Goal: Information Seeking & Learning: Learn about a topic

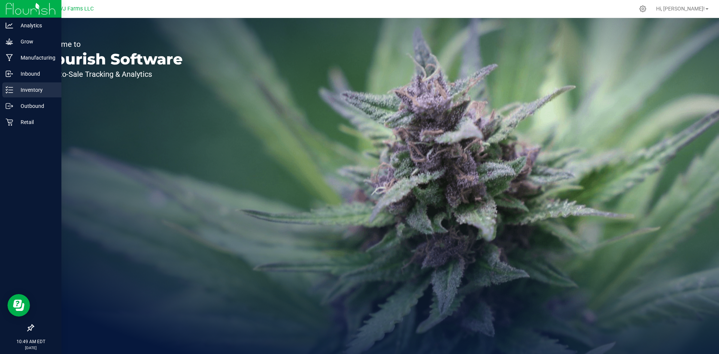
click at [28, 88] on p "Inventory" at bounding box center [35, 89] width 45 height 9
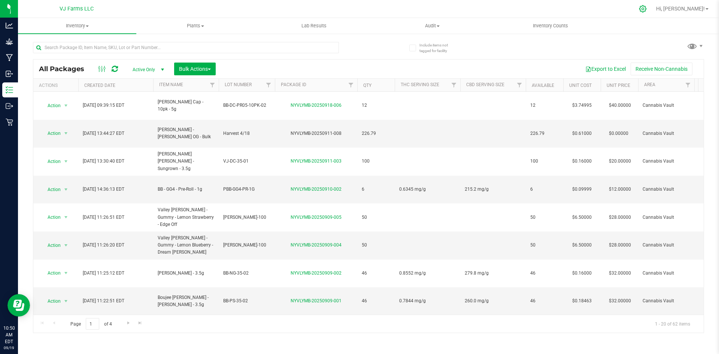
click at [647, 9] on icon at bounding box center [643, 9] width 8 height 8
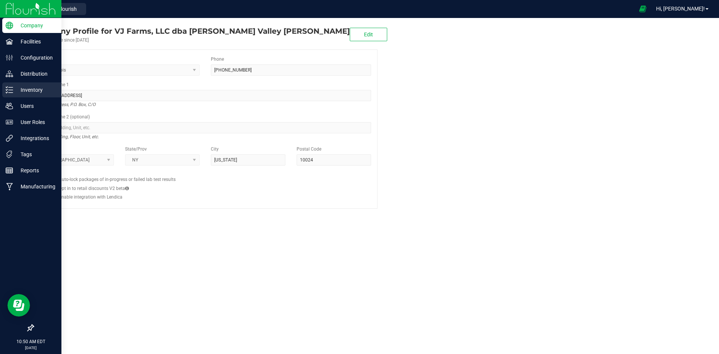
click at [39, 88] on p "Inventory" at bounding box center [35, 89] width 45 height 9
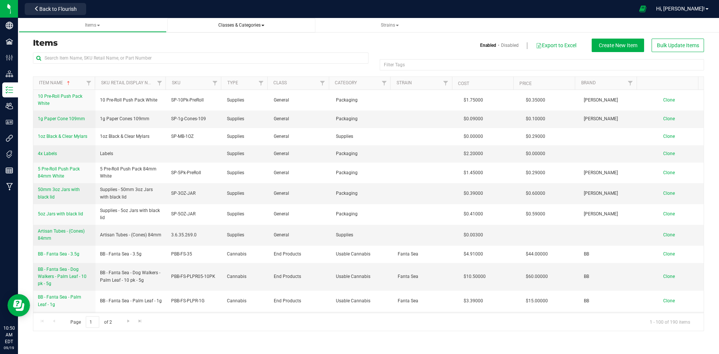
click at [249, 28] on span "Classes & Categories" at bounding box center [241, 25] width 136 height 6
click at [261, 27] on span "Classes & Categories" at bounding box center [241, 24] width 46 height 5
click at [392, 26] on span "Strains" at bounding box center [390, 24] width 18 height 5
click at [233, 23] on span "Classes & Categories" at bounding box center [241, 24] width 46 height 5
click at [198, 46] on span "All classes" at bounding box center [191, 45] width 24 height 6
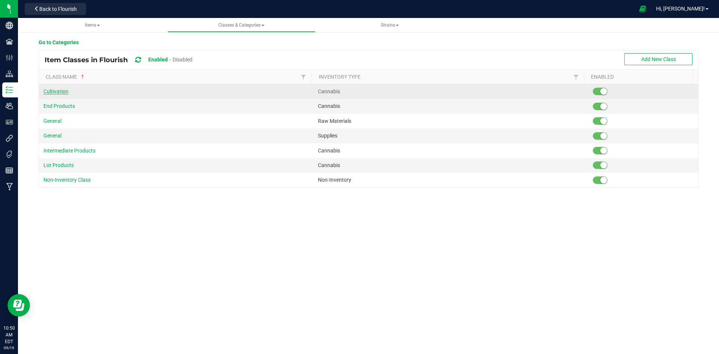
click at [58, 94] on span "Cultivation" at bounding box center [55, 91] width 25 height 6
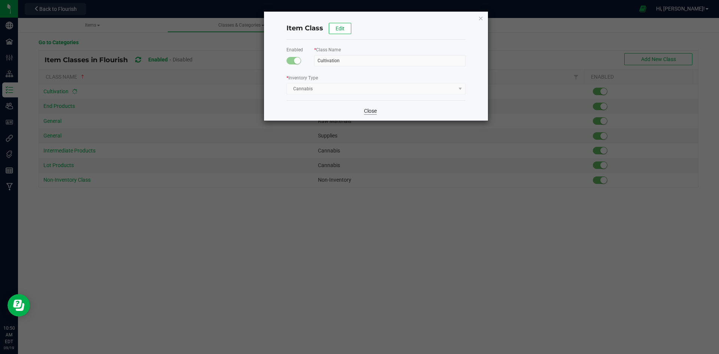
click at [376, 113] on link "Close" at bounding box center [370, 110] width 13 height 7
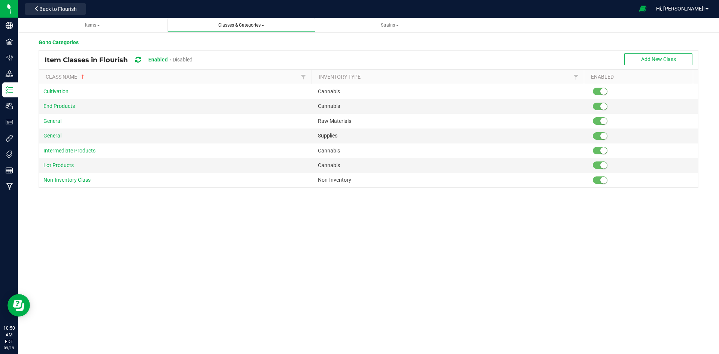
click at [268, 20] on link "Classes & Categories All classes All categories" at bounding box center [241, 25] width 148 height 15
click at [383, 25] on span "Strains" at bounding box center [390, 24] width 18 height 5
click at [353, 40] on li "All strains" at bounding box center [390, 45] width 136 height 11
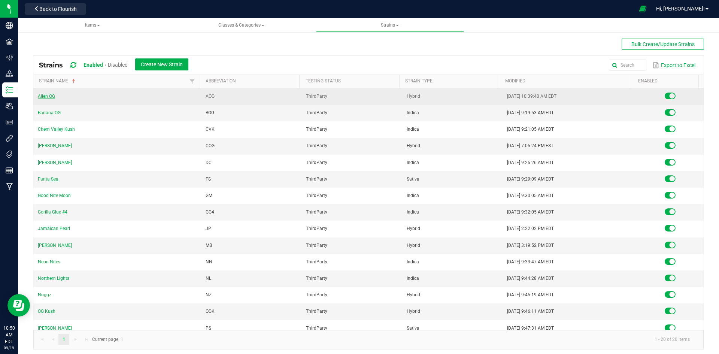
click at [50, 98] on link "Alien OG" at bounding box center [46, 96] width 17 height 5
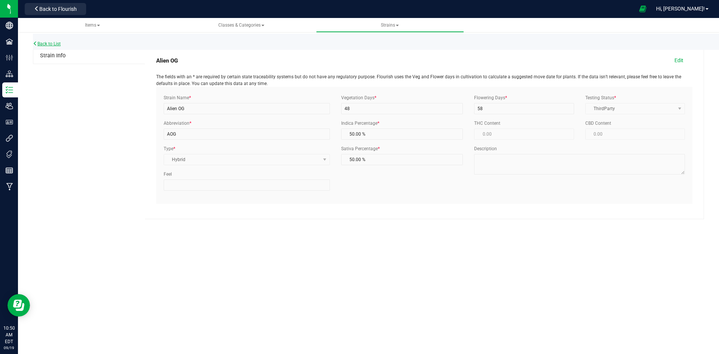
click at [52, 45] on link "Back to List" at bounding box center [47, 43] width 28 height 5
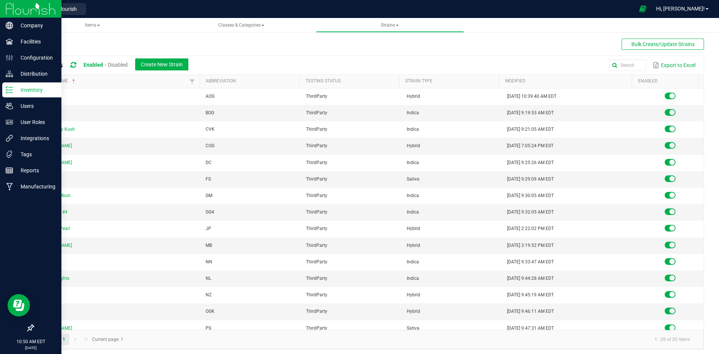
click at [44, 95] on div "Inventory" at bounding box center [31, 89] width 59 height 15
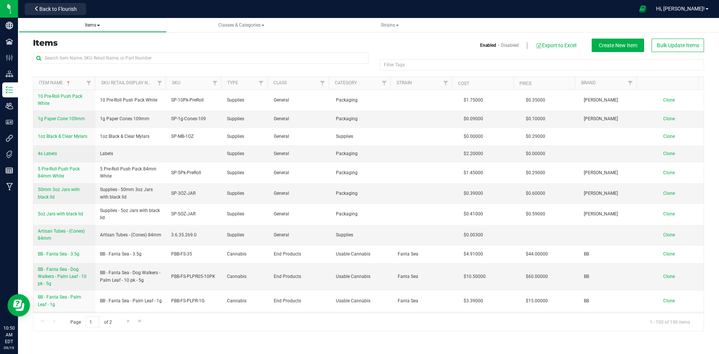
click at [88, 29] on link "Items" at bounding box center [93, 25] width 148 height 15
click at [381, 84] on link "Filter" at bounding box center [384, 83] width 12 height 13
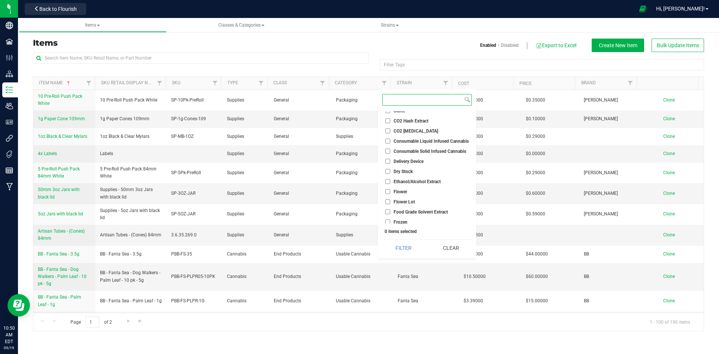
scroll to position [70, 0]
click at [399, 188] on span "Flower" at bounding box center [400, 187] width 13 height 4
click at [390, 188] on input "Flower" at bounding box center [387, 187] width 5 height 5
checkbox input "true"
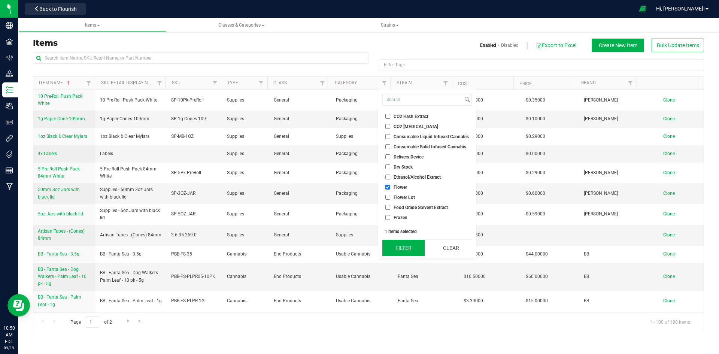
click at [406, 251] on button "Filter" at bounding box center [403, 248] width 42 height 16
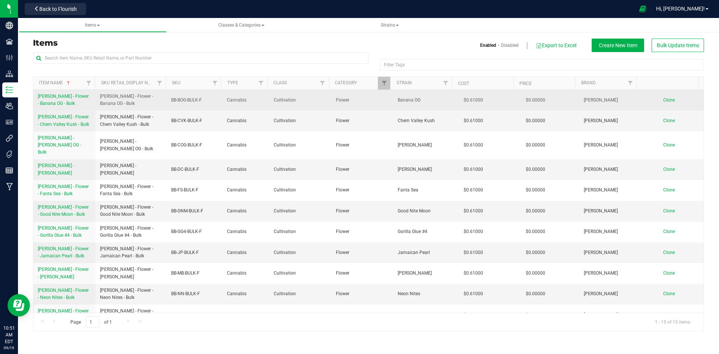
click at [71, 99] on span "[PERSON_NAME] - Flower - Banana OG - Bulk" at bounding box center [63, 100] width 51 height 12
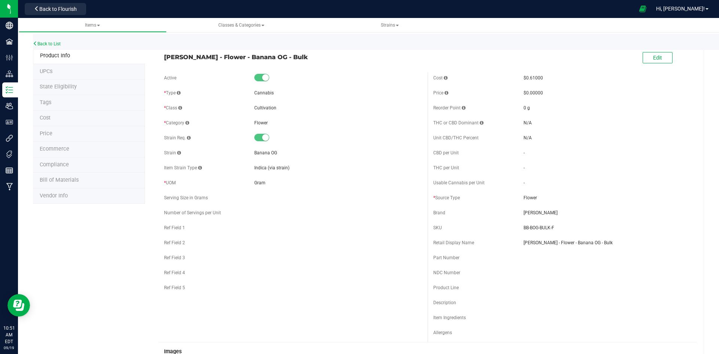
click at [91, 89] on li "State Eligibility" at bounding box center [89, 87] width 112 height 16
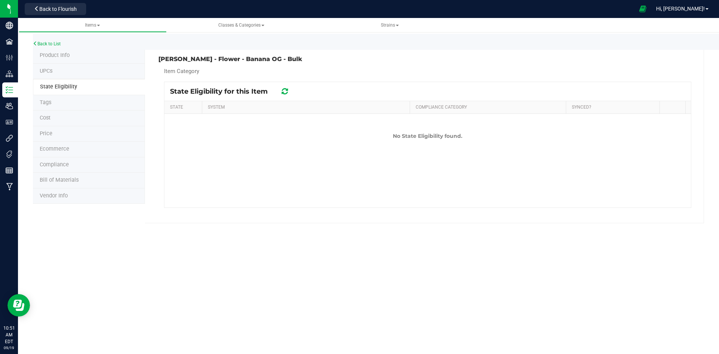
click at [79, 73] on li "UPCs" at bounding box center [89, 72] width 112 height 16
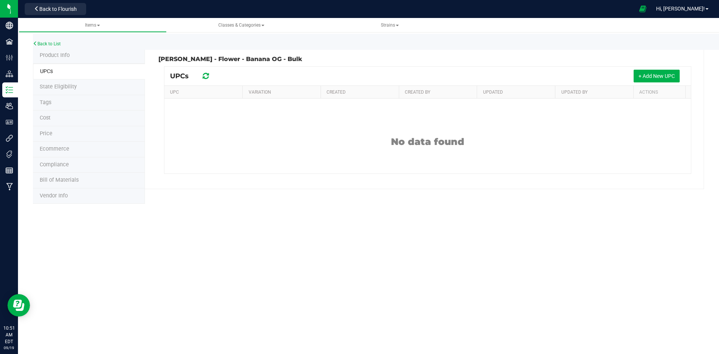
click at [78, 104] on li "Tags" at bounding box center [89, 103] width 112 height 16
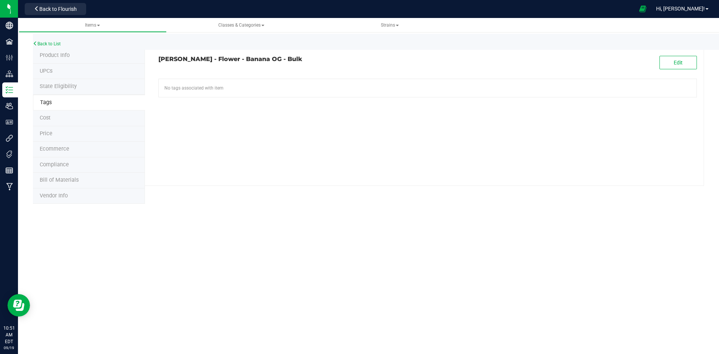
click at [73, 126] on li "Price" at bounding box center [89, 134] width 112 height 16
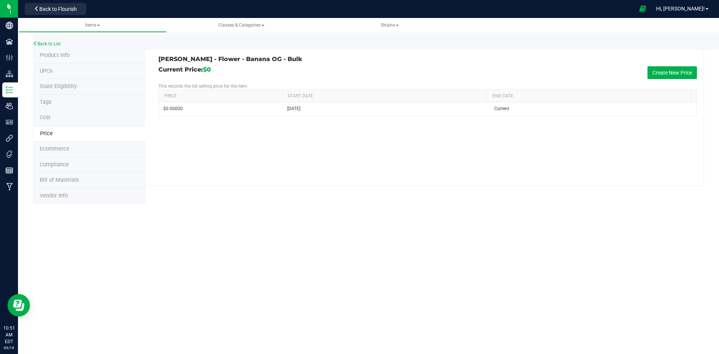
click at [76, 154] on li "Ecommerce" at bounding box center [89, 150] width 112 height 16
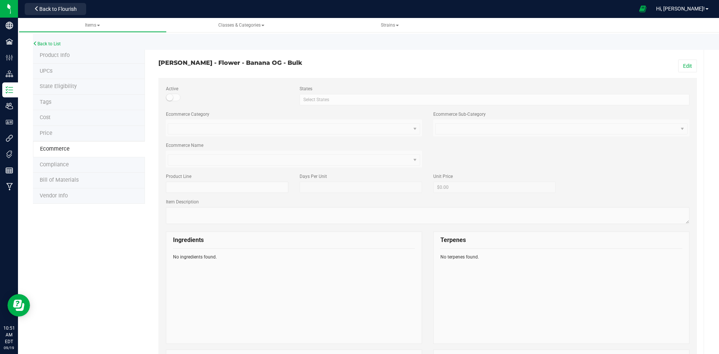
click at [74, 166] on li "Compliance" at bounding box center [89, 165] width 112 height 16
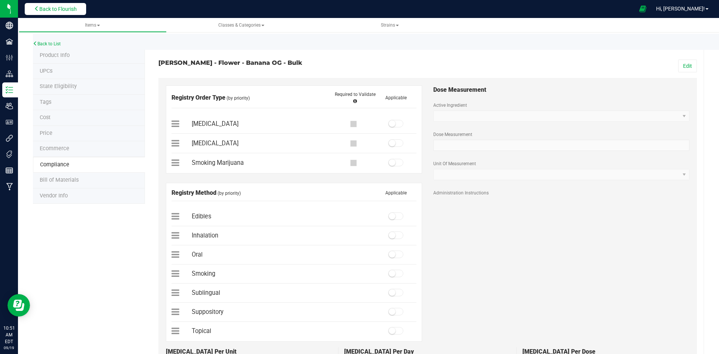
click at [79, 5] on button "Back to Flourish" at bounding box center [55, 9] width 61 height 12
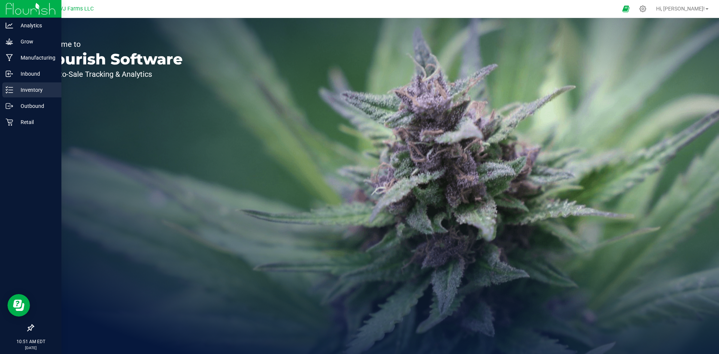
click at [37, 92] on p "Inventory" at bounding box center [35, 89] width 45 height 9
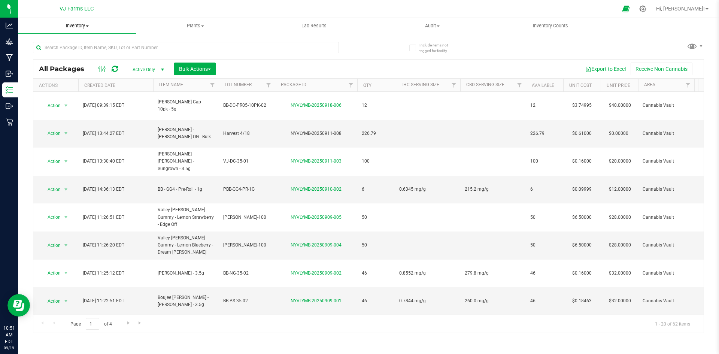
click at [87, 22] on span "Inventory" at bounding box center [77, 25] width 118 height 7
click at [64, 56] on span "All inventory" at bounding box center [43, 54] width 51 height 6
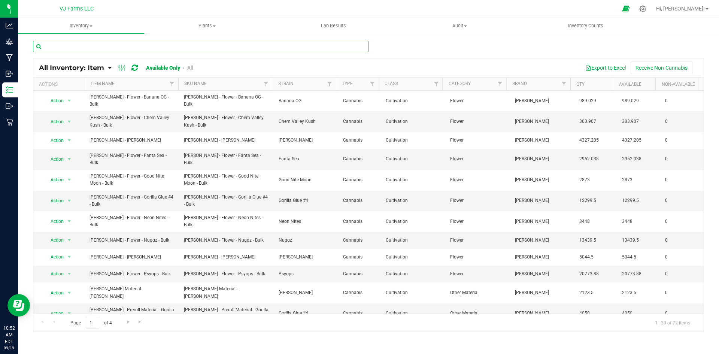
click at [197, 45] on input "text" at bounding box center [201, 46] width 336 height 11
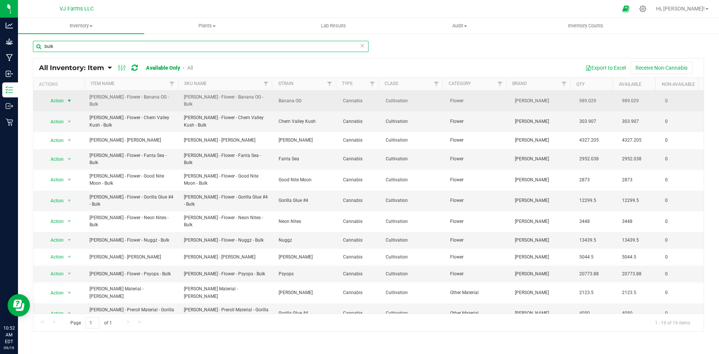
type input "bulk"
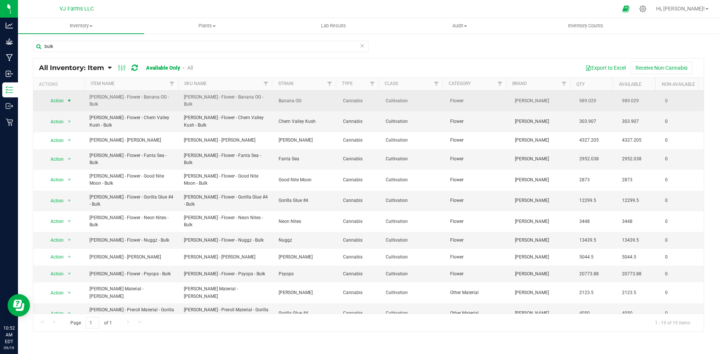
click at [67, 101] on span "select" at bounding box center [69, 101] width 6 height 6
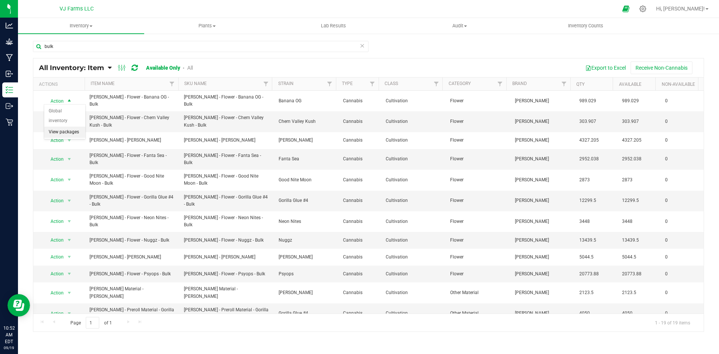
click at [71, 127] on li "View packages" at bounding box center [64, 132] width 41 height 11
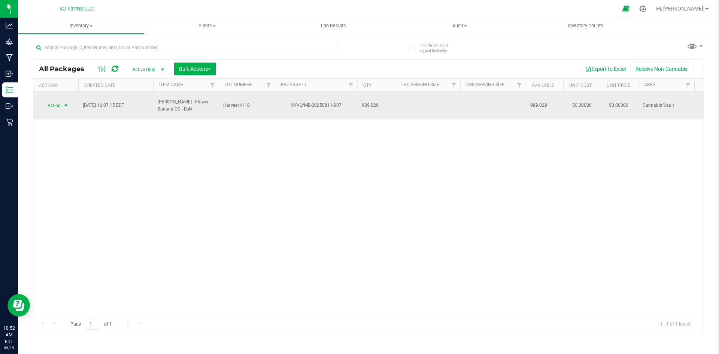
click at [49, 103] on span "Action" at bounding box center [51, 105] width 20 height 10
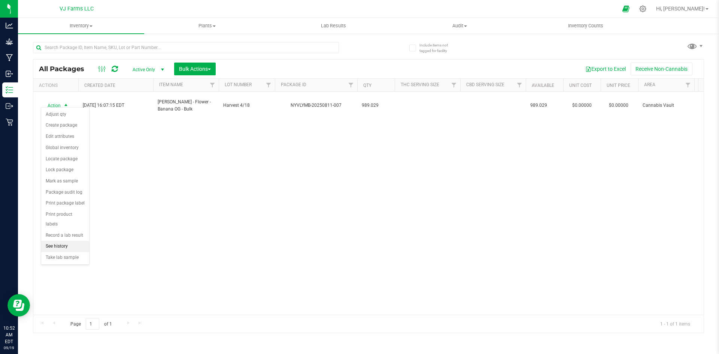
click at [72, 241] on li "See history" at bounding box center [65, 246] width 48 height 11
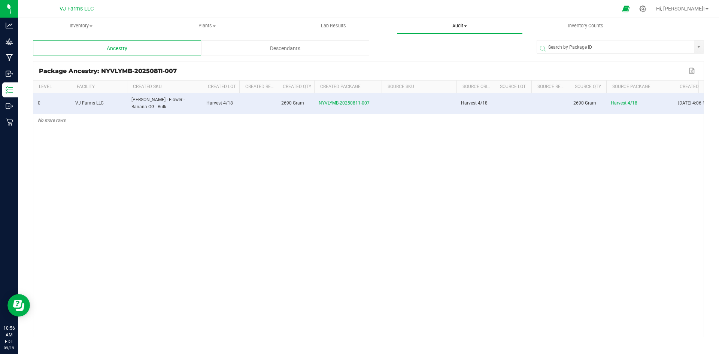
click at [453, 27] on span "Audit" at bounding box center [459, 25] width 125 height 7
click at [431, 54] on span "Package history" at bounding box center [426, 54] width 59 height 6
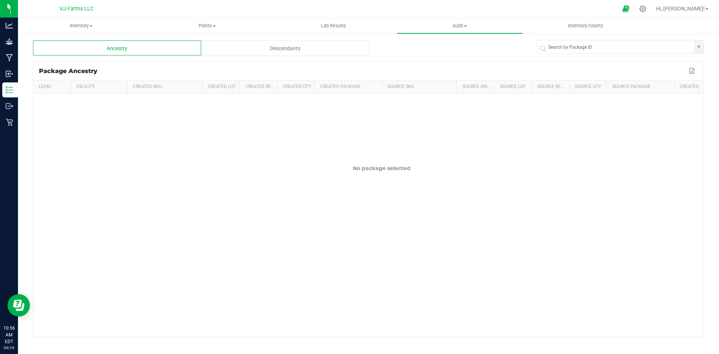
click at [295, 49] on div "Descendants" at bounding box center [285, 47] width 168 height 15
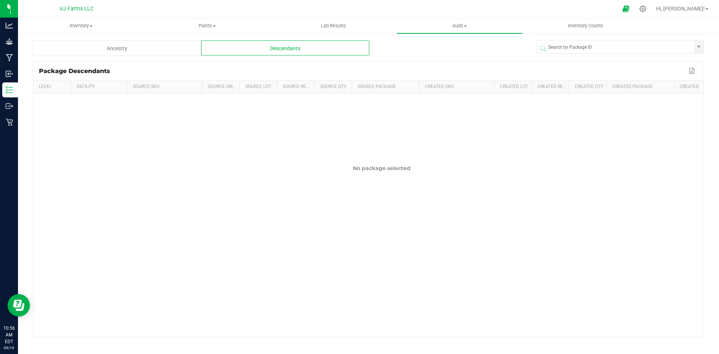
click at [155, 48] on div "Ancestry" at bounding box center [117, 47] width 168 height 15
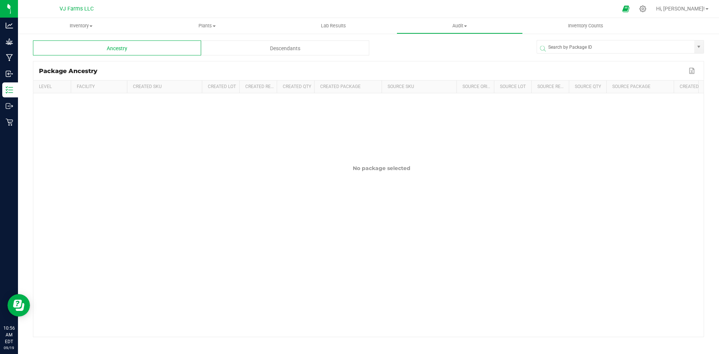
click at [469, 33] on link "Audit Inventory auditing Package history" at bounding box center [460, 26] width 126 height 16
click at [426, 45] on span "Inventory auditing" at bounding box center [429, 45] width 64 height 6
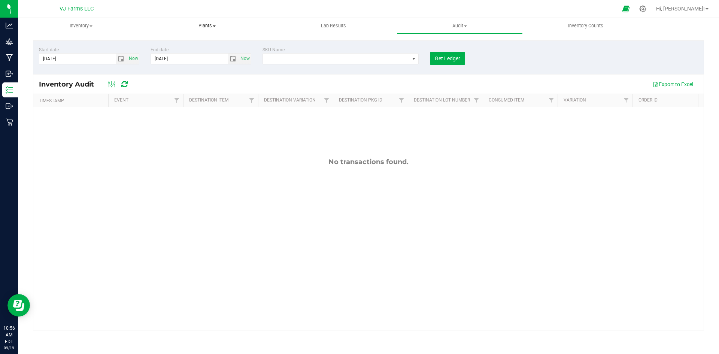
click at [218, 18] on uib-tab-heading "Plants All plants Waste log" at bounding box center [207, 25] width 125 height 15
click at [167, 46] on span "All plants" at bounding box center [165, 45] width 43 height 6
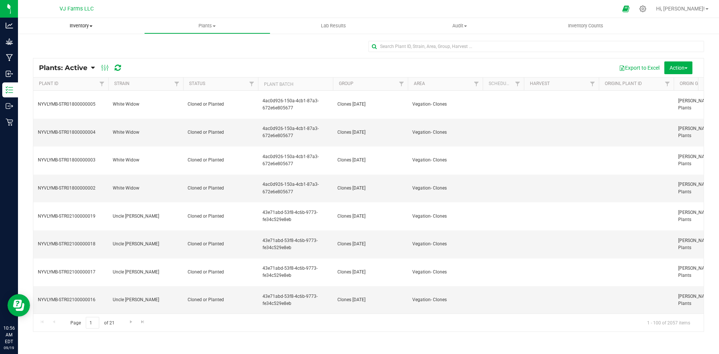
click at [85, 27] on span "Inventory" at bounding box center [81, 25] width 126 height 7
click at [54, 50] on li "All inventory" at bounding box center [81, 54] width 126 height 9
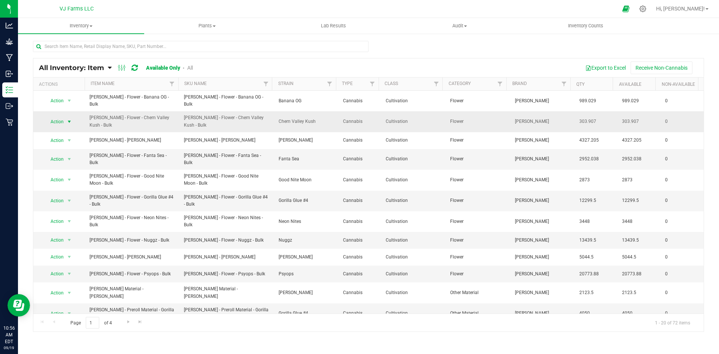
click at [71, 116] on span "select" at bounding box center [69, 121] width 9 height 10
click at [72, 145] on li "View packages" at bounding box center [64, 150] width 41 height 11
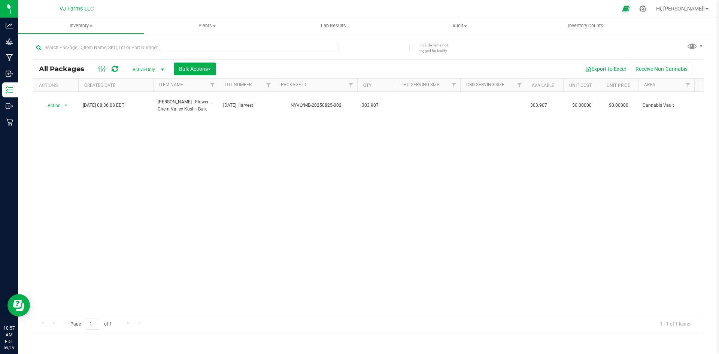
click at [142, 64] on span "Active Only" at bounding box center [146, 69] width 41 height 10
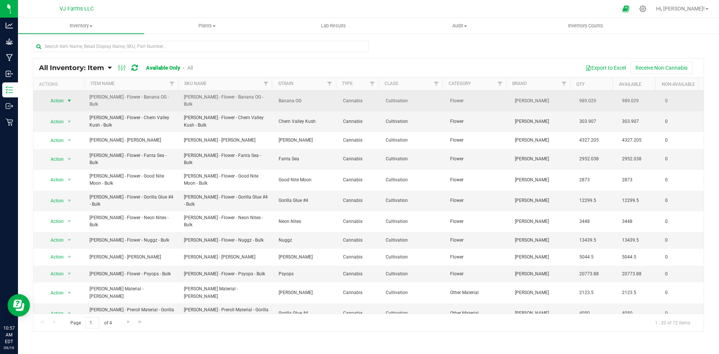
click at [71, 99] on span "select" at bounding box center [69, 101] width 6 height 6
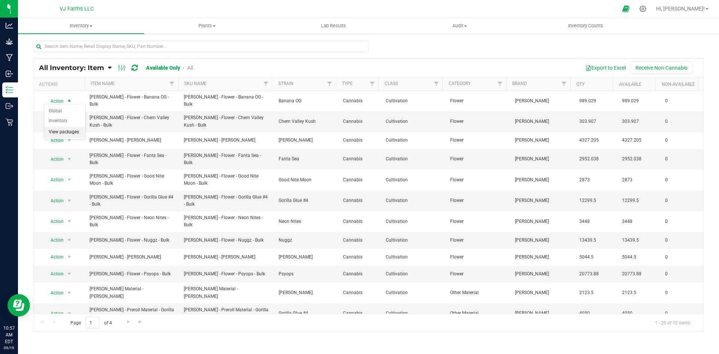
click at [66, 127] on li "View packages" at bounding box center [64, 132] width 41 height 11
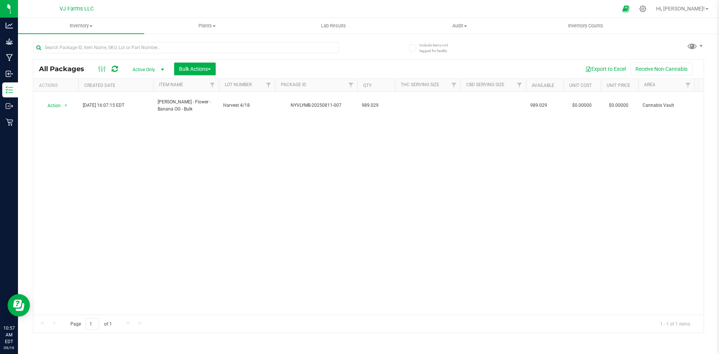
click at [157, 69] on span "Active Only" at bounding box center [146, 69] width 41 height 10
click at [140, 112] on li "All" at bounding box center [146, 114] width 40 height 11
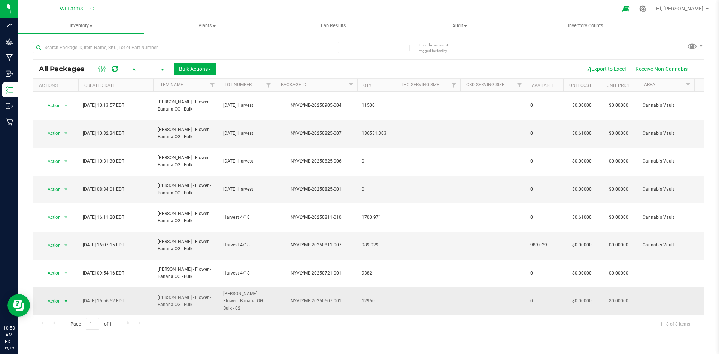
click at [60, 296] on span "Action" at bounding box center [51, 301] width 20 height 10
click at [75, 331] on li "See history" at bounding box center [65, 336] width 48 height 11
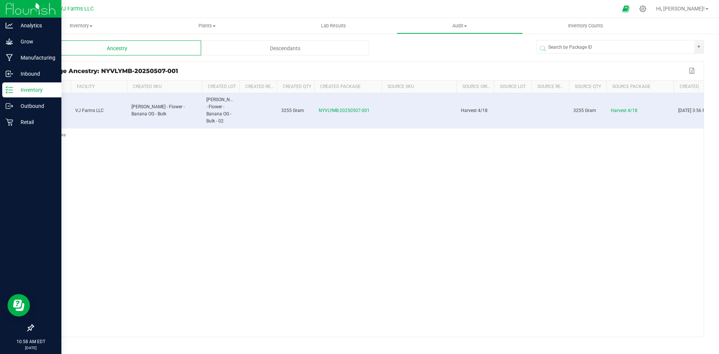
click at [36, 92] on p "Inventory" at bounding box center [35, 89] width 45 height 9
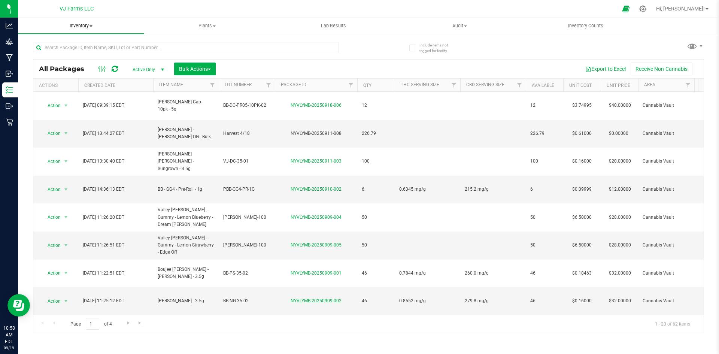
click at [85, 24] on span "Inventory" at bounding box center [81, 25] width 126 height 7
click at [53, 54] on span "All inventory" at bounding box center [43, 54] width 51 height 6
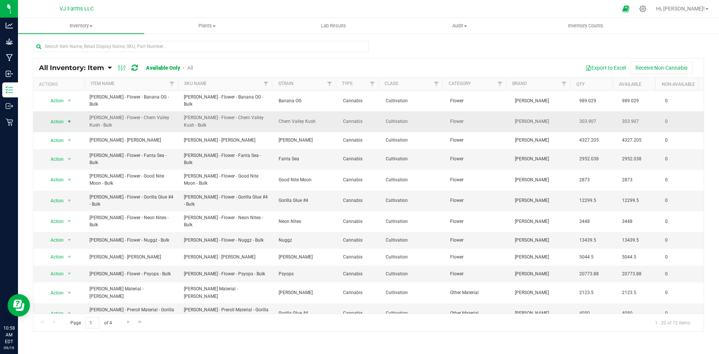
click at [61, 117] on span "Action" at bounding box center [54, 121] width 20 height 10
click at [64, 145] on li "View packages" at bounding box center [64, 150] width 41 height 11
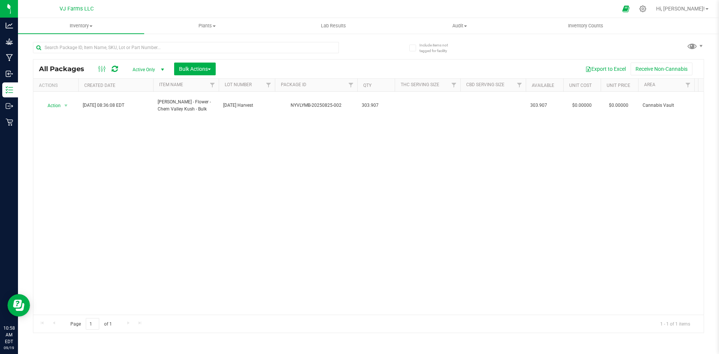
click at [141, 67] on span "Active Only" at bounding box center [146, 69] width 41 height 10
click at [139, 110] on li "All" at bounding box center [146, 114] width 40 height 11
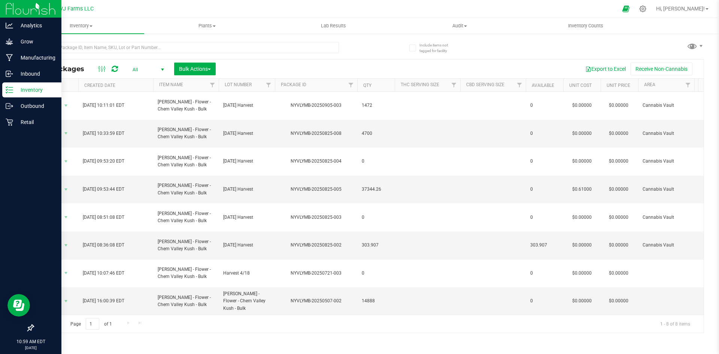
click at [16, 85] on p "Inventory" at bounding box center [35, 89] width 45 height 9
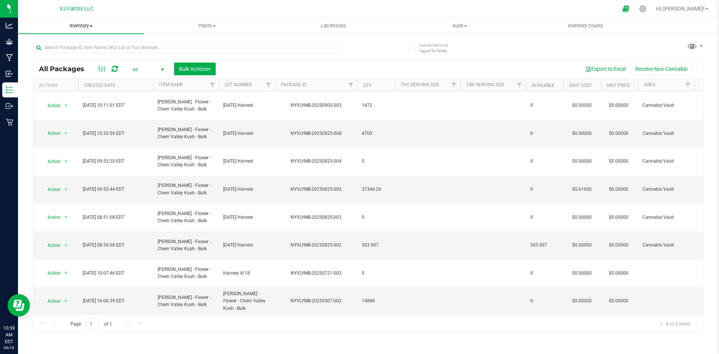
click at [80, 25] on span "Inventory" at bounding box center [81, 25] width 126 height 7
click at [54, 54] on span "All inventory" at bounding box center [43, 54] width 51 height 6
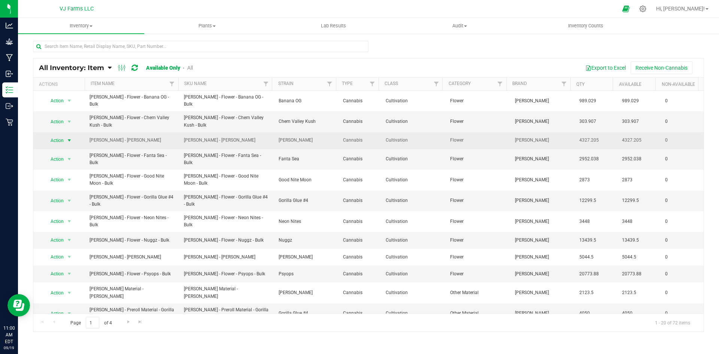
click at [62, 137] on span "Action" at bounding box center [54, 140] width 20 height 10
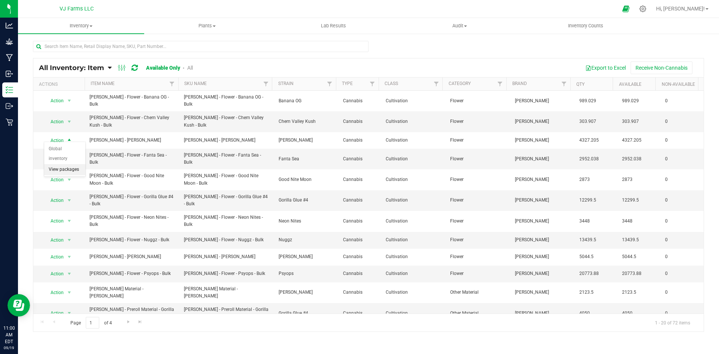
click at [67, 164] on li "View packages" at bounding box center [64, 169] width 41 height 11
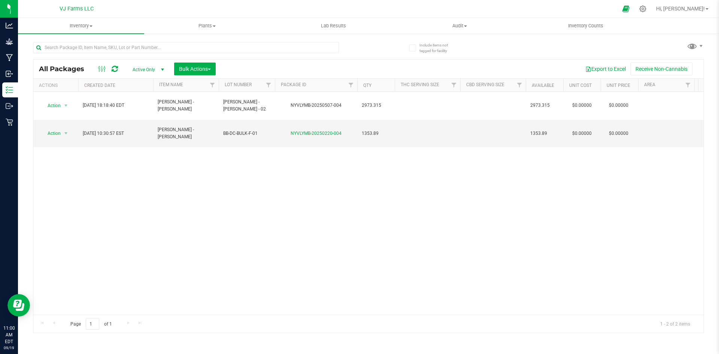
click at [146, 67] on span "Active Only" at bounding box center [146, 69] width 41 height 10
click at [138, 113] on li "All" at bounding box center [146, 114] width 40 height 11
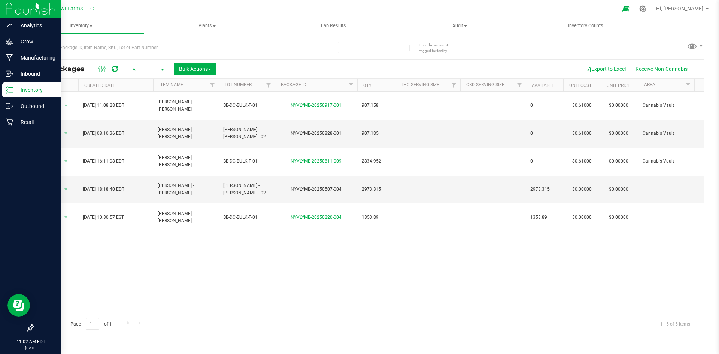
click at [12, 87] on icon at bounding box center [9, 89] width 7 height 7
click at [11, 85] on div "Inventory" at bounding box center [31, 89] width 59 height 15
click at [29, 72] on p "Inbound" at bounding box center [35, 73] width 45 height 9
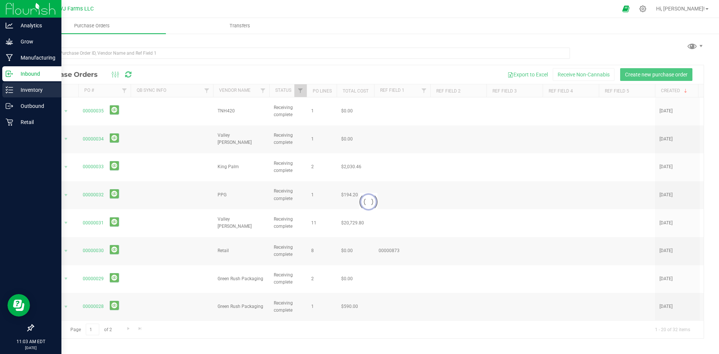
click at [28, 87] on p "Inventory" at bounding box center [35, 89] width 45 height 9
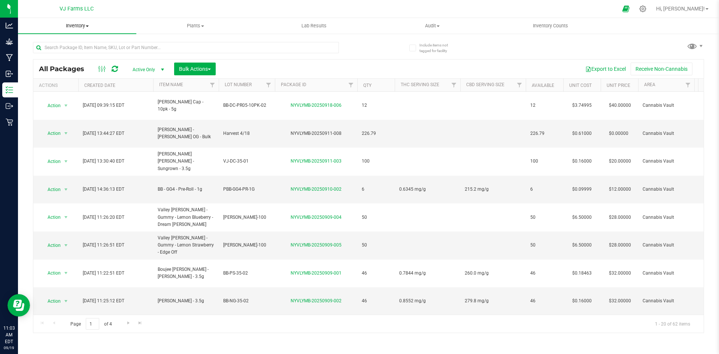
click at [89, 30] on uib-tab-heading "Inventory All packages All inventory Waste log Create inventory" at bounding box center [77, 26] width 118 height 16
click at [54, 51] on span "All inventory" at bounding box center [43, 54] width 51 height 6
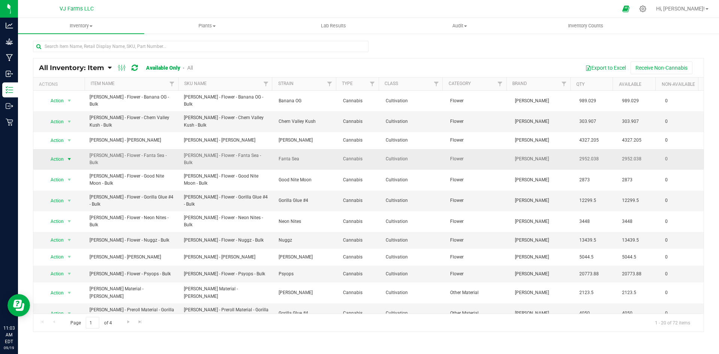
click at [66, 156] on span "select" at bounding box center [69, 159] width 6 height 6
click at [76, 181] on li "View packages" at bounding box center [64, 186] width 41 height 11
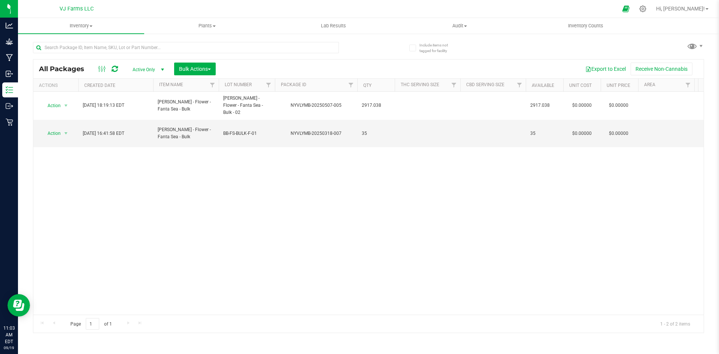
click at [136, 64] on span "Active Only" at bounding box center [146, 69] width 41 height 10
click at [139, 116] on li "All" at bounding box center [146, 114] width 40 height 11
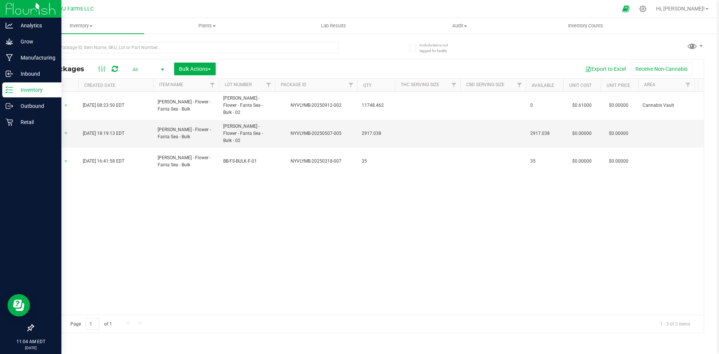
click at [45, 87] on p "Inventory" at bounding box center [35, 89] width 45 height 9
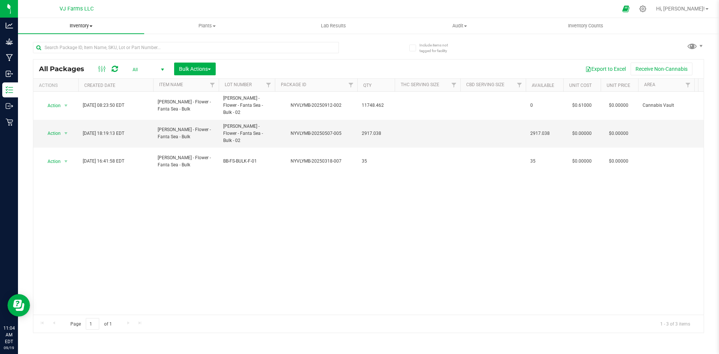
click at [90, 22] on uib-tab-heading "Inventory All packages All inventory Waste log Create inventory" at bounding box center [81, 26] width 126 height 16
click at [59, 56] on span "All inventory" at bounding box center [43, 54] width 51 height 6
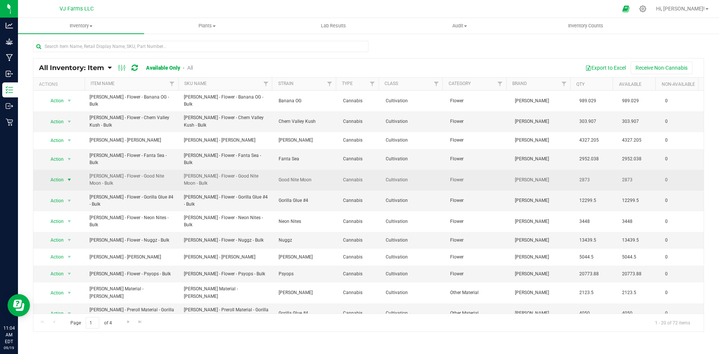
click at [64, 175] on span "Action" at bounding box center [54, 180] width 20 height 10
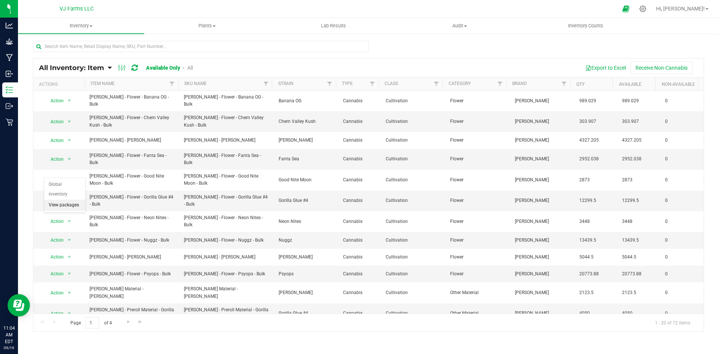
click at [69, 200] on li "View packages" at bounding box center [64, 205] width 41 height 11
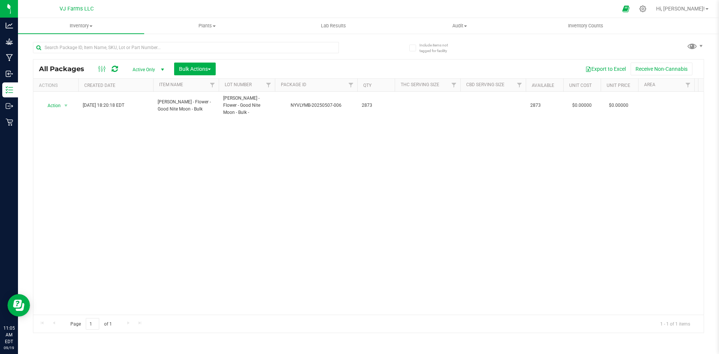
click at [160, 69] on span "select" at bounding box center [163, 70] width 6 height 6
click at [147, 115] on li "All" at bounding box center [146, 114] width 40 height 11
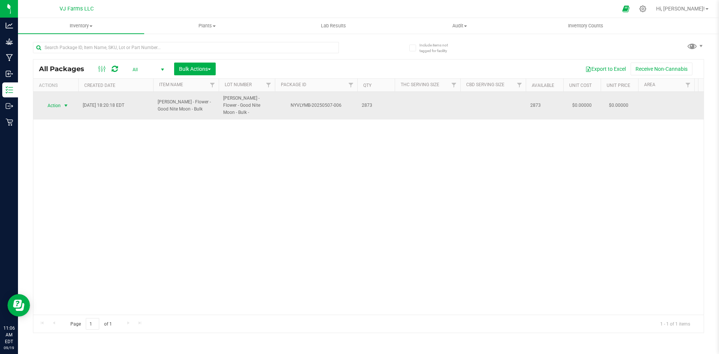
click at [67, 103] on span "select" at bounding box center [66, 106] width 6 height 6
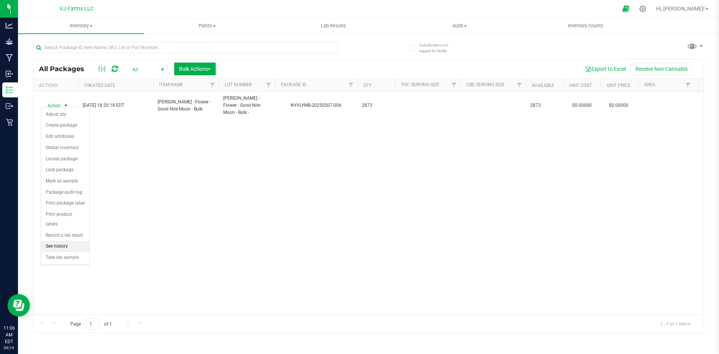
click at [71, 241] on li "See history" at bounding box center [65, 246] width 48 height 11
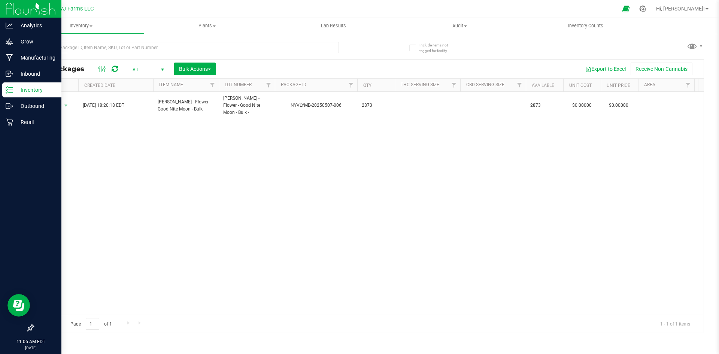
click at [22, 83] on div "Inventory" at bounding box center [31, 89] width 59 height 15
click at [21, 76] on p "Inbound" at bounding box center [35, 73] width 45 height 9
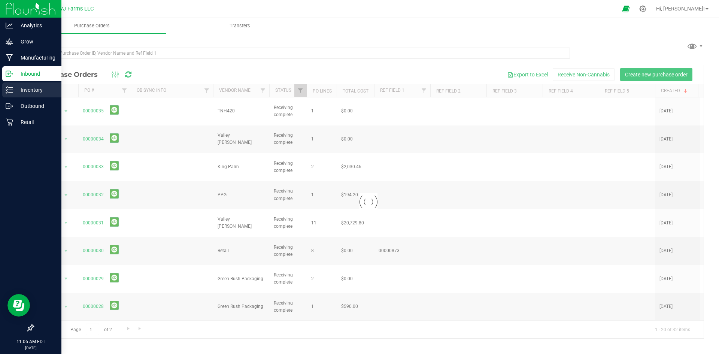
click at [35, 93] on p "Inventory" at bounding box center [35, 89] width 45 height 9
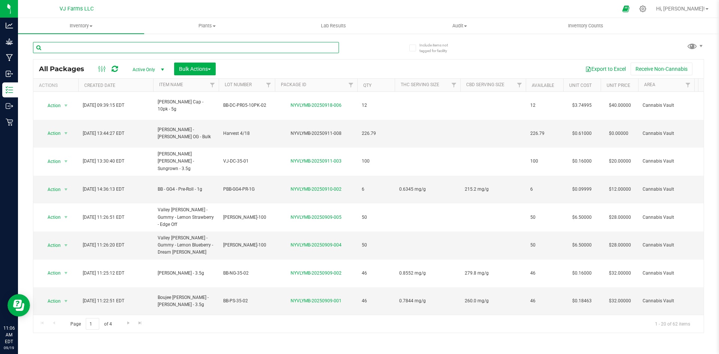
drag, startPoint x: 116, startPoint y: 54, endPoint x: 145, endPoint y: 70, distance: 33.9
click at [145, 70] on div "All Packages Active Only Active Only Lab Samples Locked All Bulk Actions Add to…" at bounding box center [368, 184] width 671 height 298
click at [90, 27] on span at bounding box center [91, 25] width 3 height 1
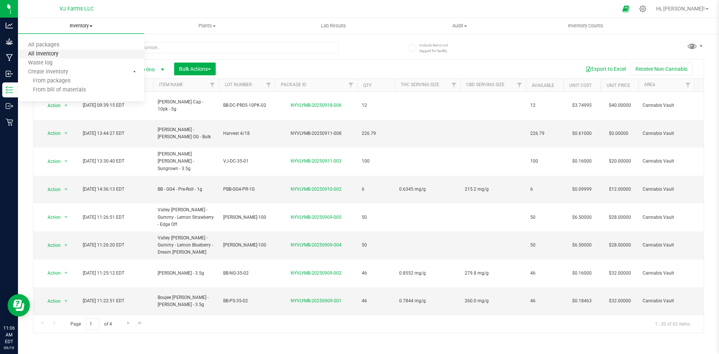
click at [52, 53] on span "All inventory" at bounding box center [43, 54] width 51 height 6
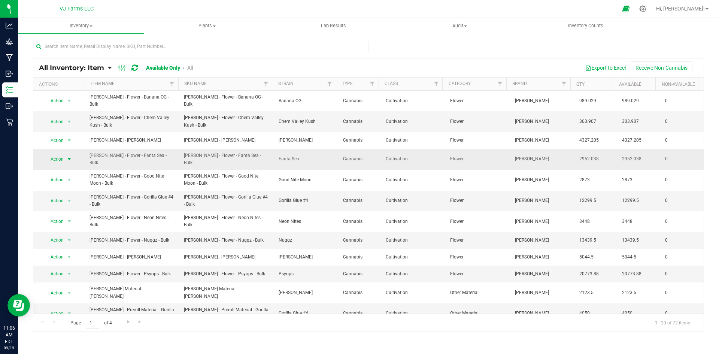
click at [60, 154] on span "Action" at bounding box center [54, 159] width 20 height 10
click at [66, 181] on li "View packages" at bounding box center [64, 186] width 41 height 11
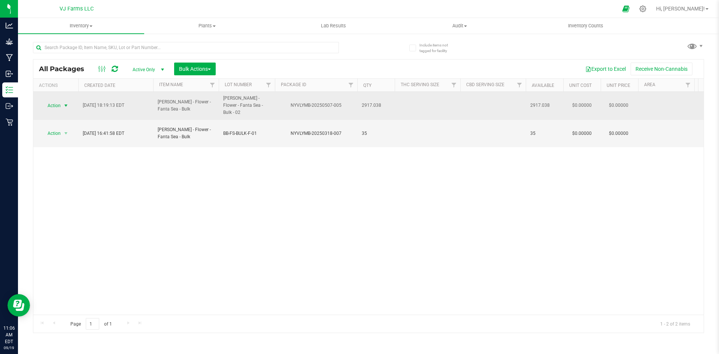
click at [67, 103] on span "select" at bounding box center [66, 106] width 6 height 6
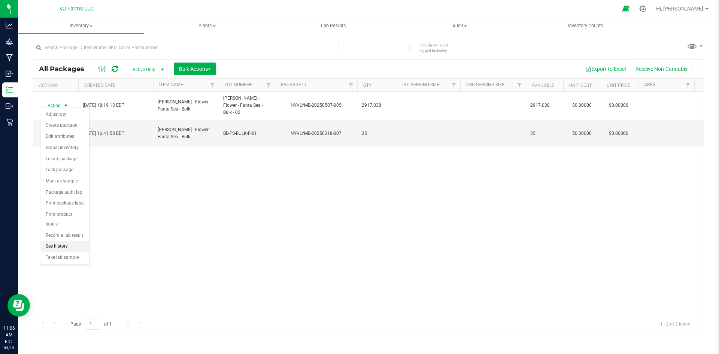
click at [72, 241] on li "See history" at bounding box center [65, 246] width 48 height 11
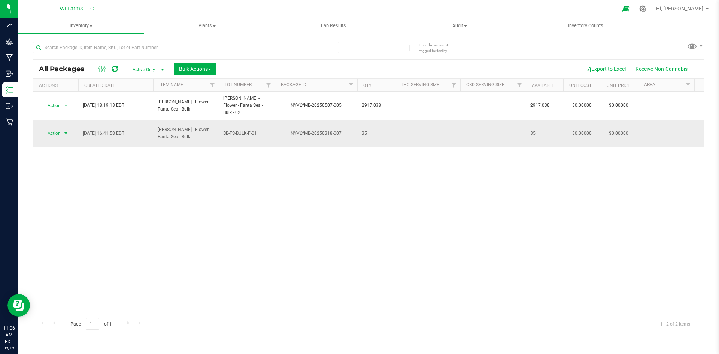
click at [49, 128] on span "Action" at bounding box center [51, 133] width 20 height 10
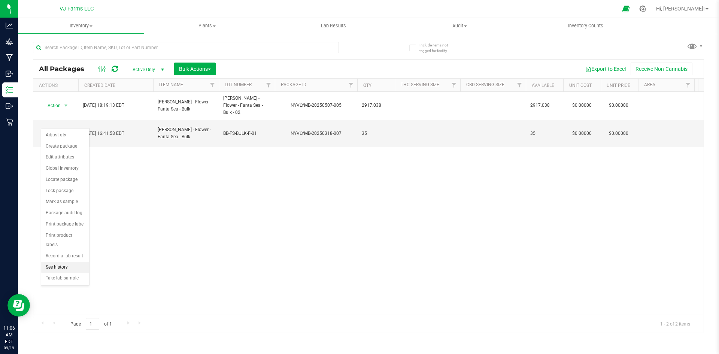
click at [69, 262] on li "See history" at bounding box center [65, 267] width 48 height 11
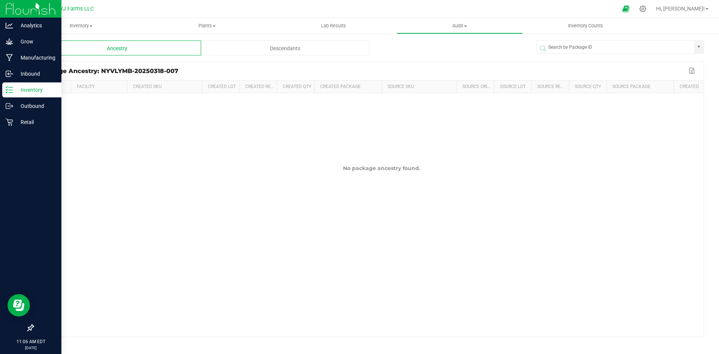
click at [0, 92] on link "Inventory" at bounding box center [30, 90] width 61 height 16
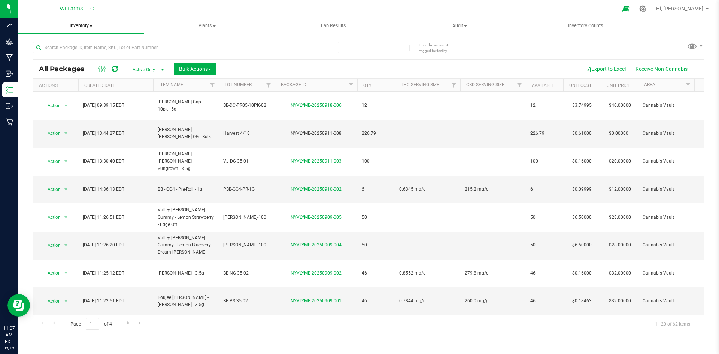
click at [74, 31] on uib-tab-heading "Inventory All packages All inventory Waste log Create inventory" at bounding box center [81, 26] width 126 height 16
click at [47, 55] on span "All inventory" at bounding box center [43, 54] width 51 height 6
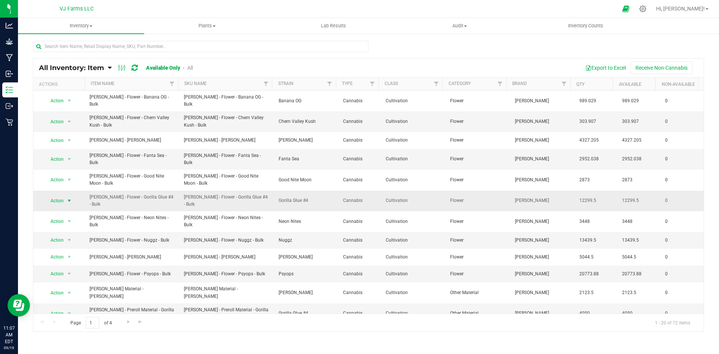
click at [66, 198] on span "select" at bounding box center [69, 201] width 6 height 6
click at [68, 203] on li "Global inventory" at bounding box center [64, 208] width 41 height 21
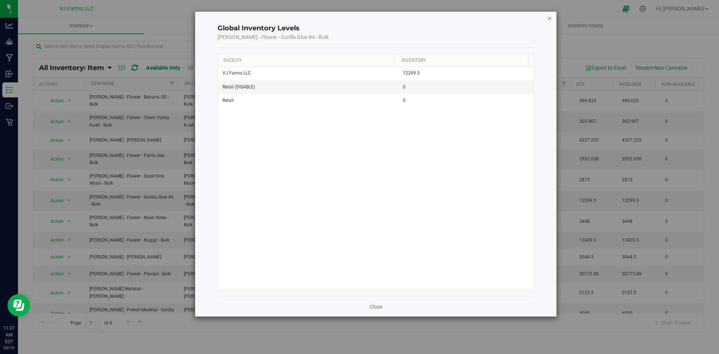
click at [551, 19] on icon "button" at bounding box center [549, 17] width 5 height 9
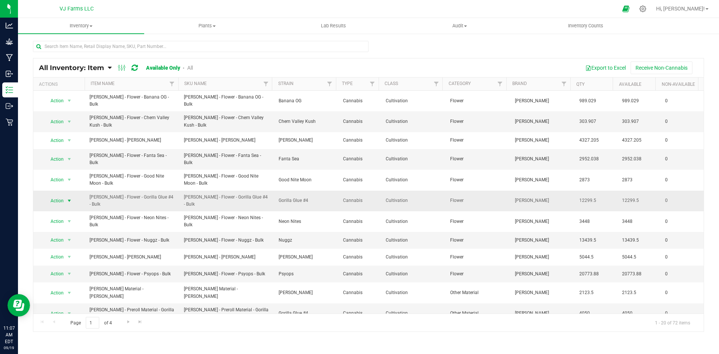
click at [61, 196] on span "Action" at bounding box center [54, 201] width 20 height 10
click at [69, 219] on li "View packages" at bounding box center [64, 224] width 41 height 11
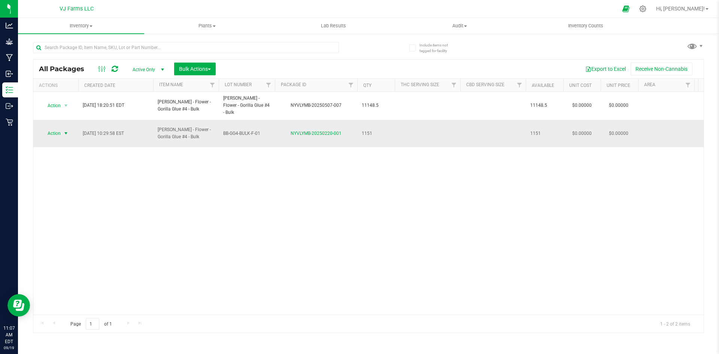
click at [63, 130] on span "select" at bounding box center [66, 133] width 6 height 6
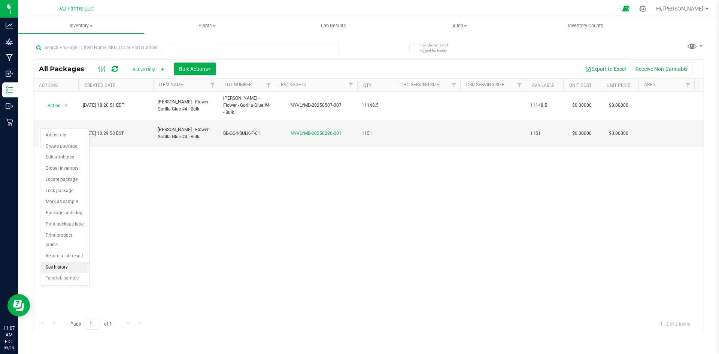
click at [68, 262] on li "See history" at bounding box center [65, 267] width 48 height 11
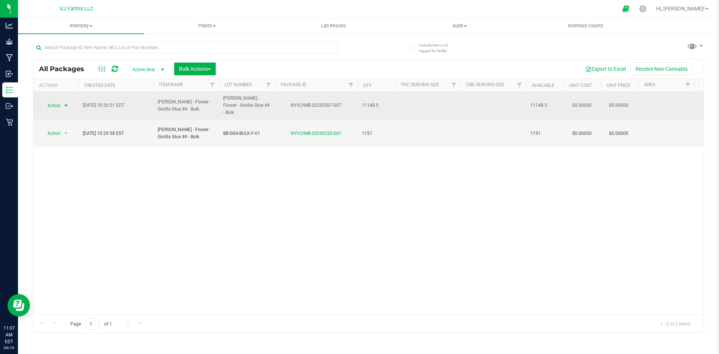
click at [64, 103] on span "select" at bounding box center [66, 106] width 6 height 6
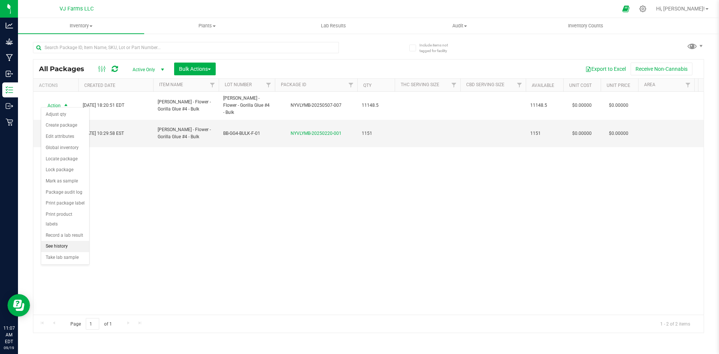
click at [66, 241] on li "See history" at bounding box center [65, 246] width 48 height 11
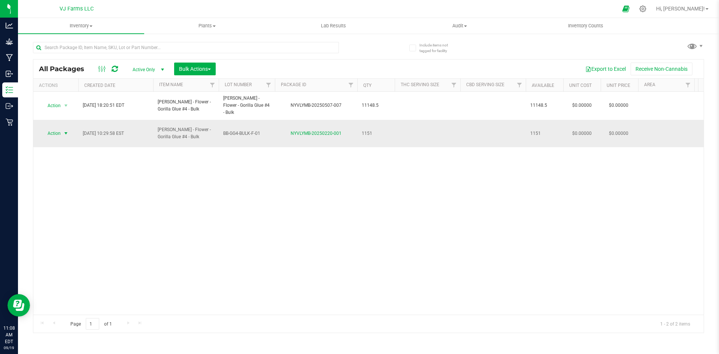
click at [59, 128] on span "Action" at bounding box center [51, 133] width 20 height 10
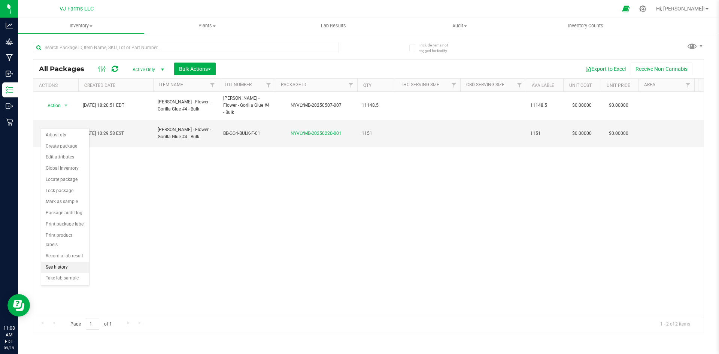
click at [66, 262] on li "See history" at bounding box center [65, 267] width 48 height 11
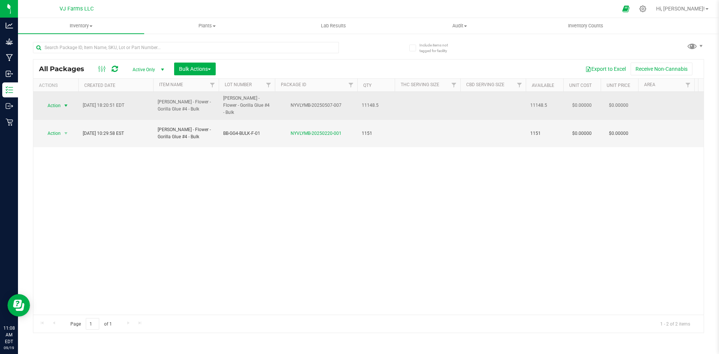
click at [63, 103] on span "select" at bounding box center [66, 106] width 6 height 6
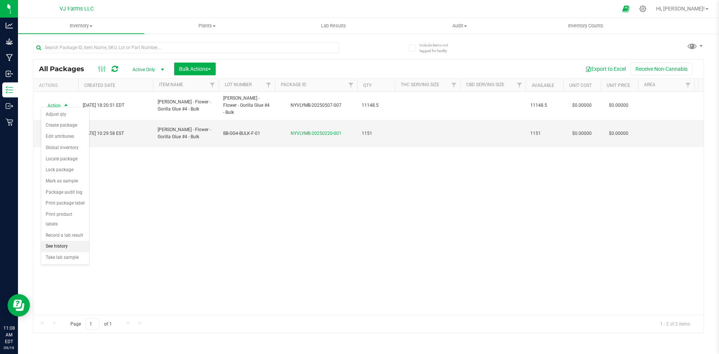
click at [70, 241] on li "See history" at bounding box center [65, 246] width 48 height 11
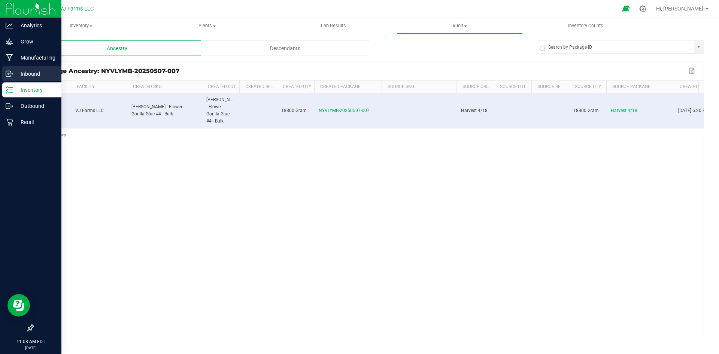
click at [13, 70] on div "Inbound" at bounding box center [31, 73] width 59 height 15
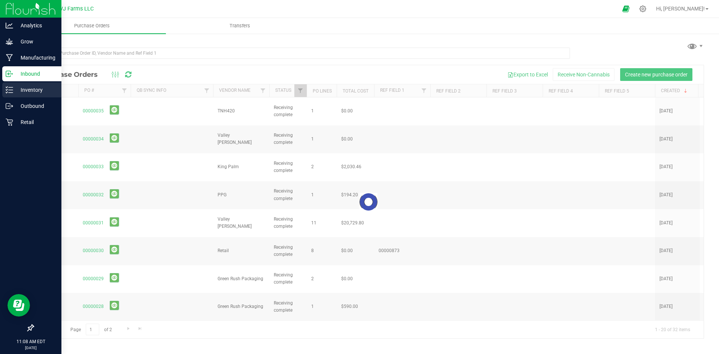
click at [27, 89] on p "Inventory" at bounding box center [35, 89] width 45 height 9
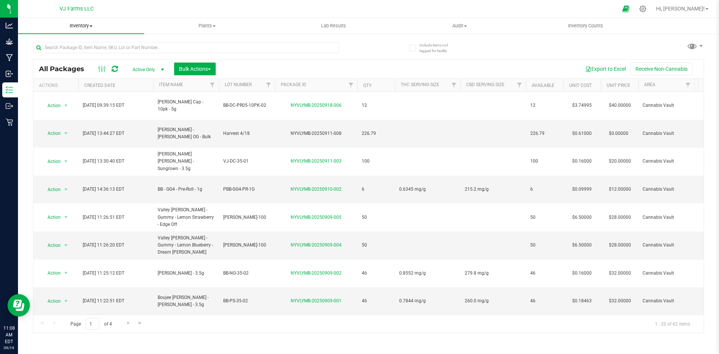
click at [92, 24] on span "Inventory" at bounding box center [81, 25] width 126 height 7
click at [66, 55] on span "All inventory" at bounding box center [43, 54] width 51 height 6
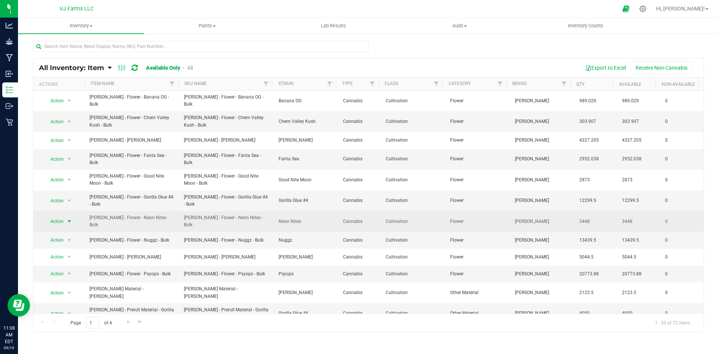
click at [58, 216] on span "Action" at bounding box center [54, 221] width 20 height 10
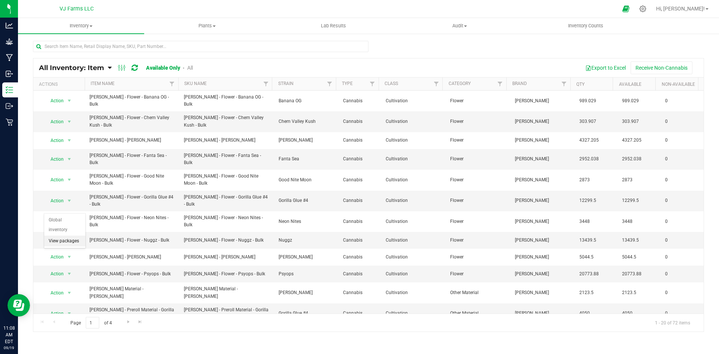
click at [64, 236] on li "View packages" at bounding box center [64, 241] width 41 height 11
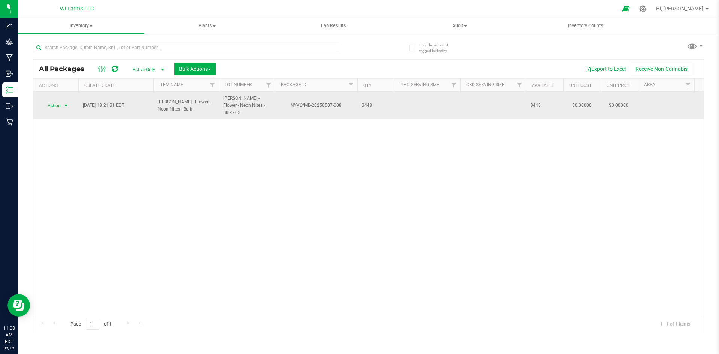
click at [57, 100] on span "Action" at bounding box center [51, 105] width 20 height 10
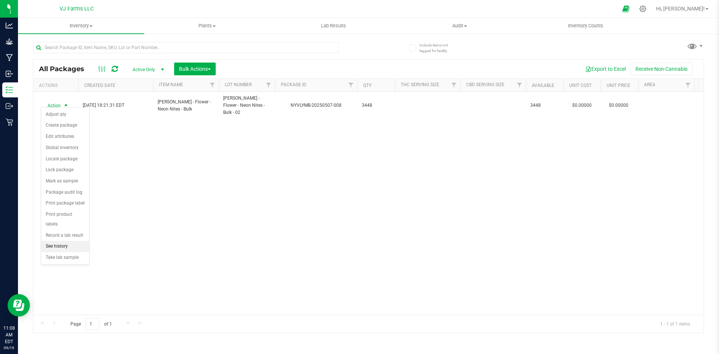
click at [66, 241] on li "See history" at bounding box center [65, 246] width 48 height 11
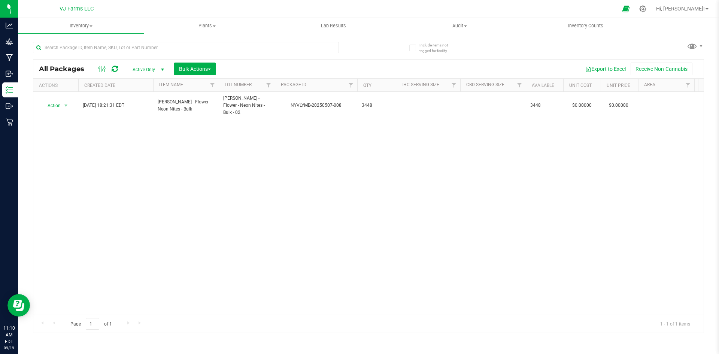
click at [147, 70] on span "Active Only" at bounding box center [146, 69] width 41 height 10
click at [144, 115] on li "All" at bounding box center [146, 114] width 40 height 11
click at [164, 70] on span "select" at bounding box center [163, 70] width 6 height 6
click at [83, 68] on span "All Packages" at bounding box center [65, 69] width 53 height 8
click at [86, 28] on span "Inventory" at bounding box center [81, 25] width 126 height 7
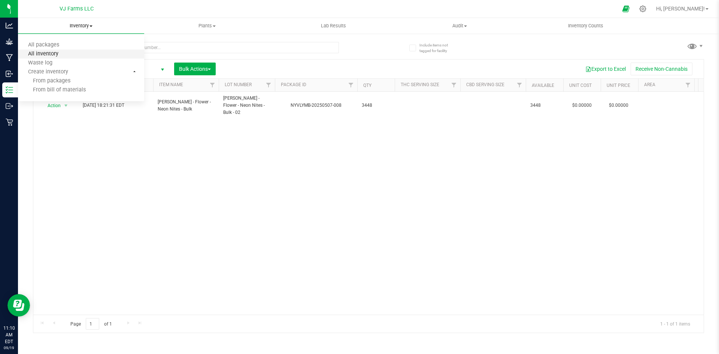
click at [58, 52] on span "All inventory" at bounding box center [43, 54] width 51 height 6
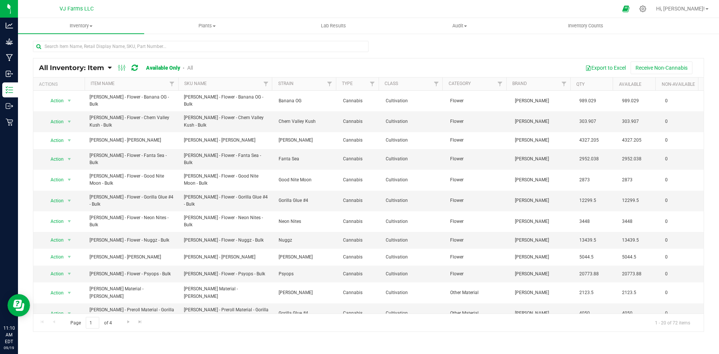
click at [191, 66] on link "All" at bounding box center [190, 68] width 6 height 6
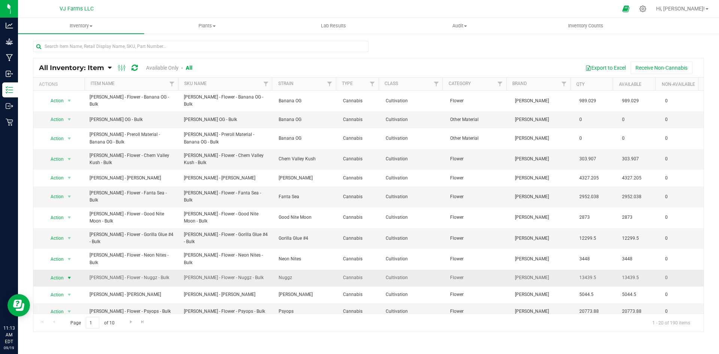
click at [58, 273] on span "Action" at bounding box center [54, 278] width 20 height 10
click at [78, 290] on li "View packages" at bounding box center [64, 295] width 41 height 11
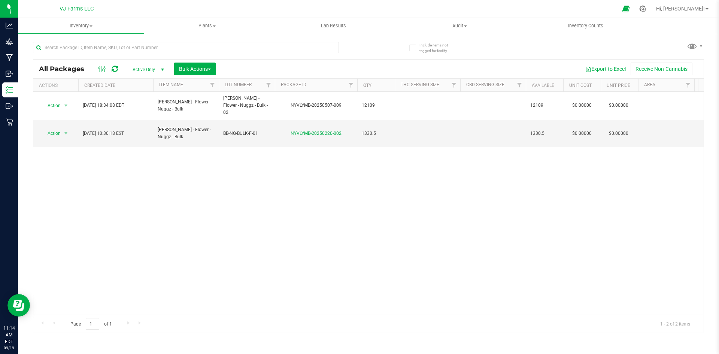
click at [154, 67] on span "Active Only" at bounding box center [146, 69] width 41 height 10
click at [150, 113] on li "All" at bounding box center [146, 114] width 40 height 11
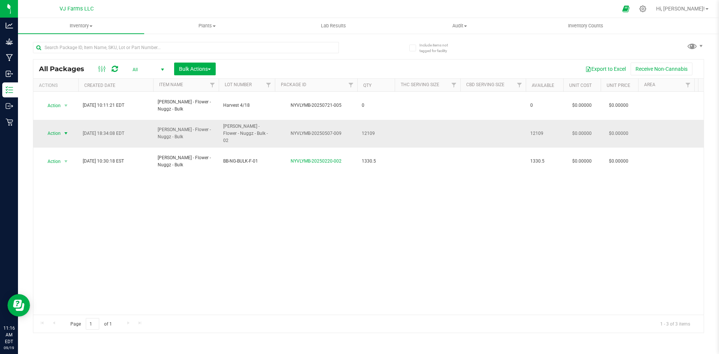
click at [69, 128] on span "select" at bounding box center [65, 133] width 9 height 10
click at [169, 200] on div "Action Action Adjust qty Edit attributes Global inventory Locate package Packag…" at bounding box center [368, 203] width 670 height 223
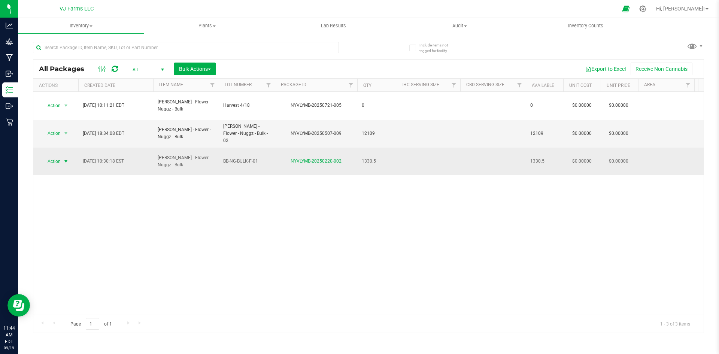
click at [61, 156] on span "select" at bounding box center [65, 161] width 9 height 10
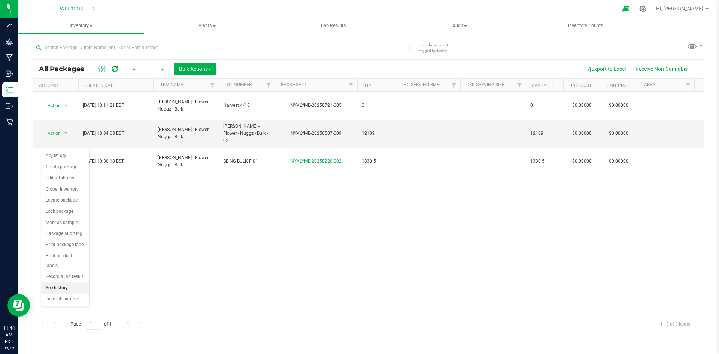
click at [66, 282] on li "See history" at bounding box center [65, 287] width 48 height 11
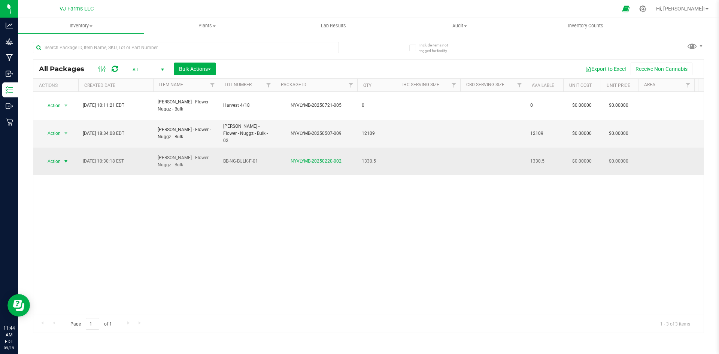
click at [67, 158] on span "select" at bounding box center [66, 161] width 6 height 6
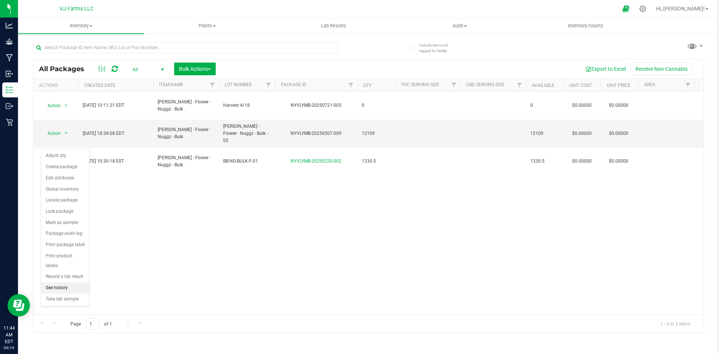
click at [78, 282] on li "See history" at bounding box center [65, 287] width 48 height 11
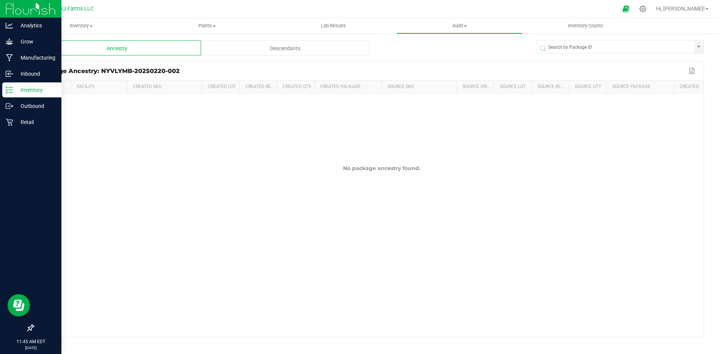
click at [16, 88] on p "Inventory" at bounding box center [35, 89] width 45 height 9
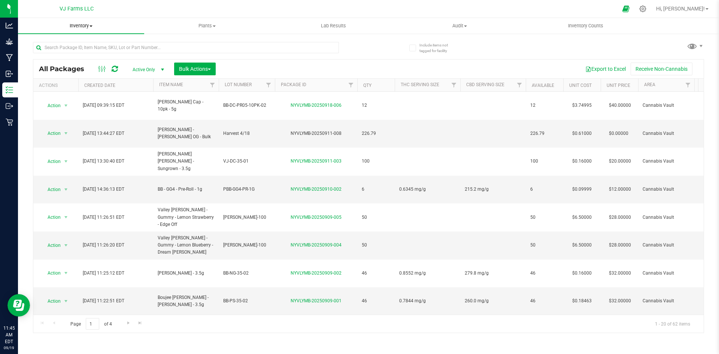
click at [70, 24] on span "Inventory" at bounding box center [81, 25] width 126 height 7
click at [66, 51] on span "All inventory" at bounding box center [43, 54] width 51 height 6
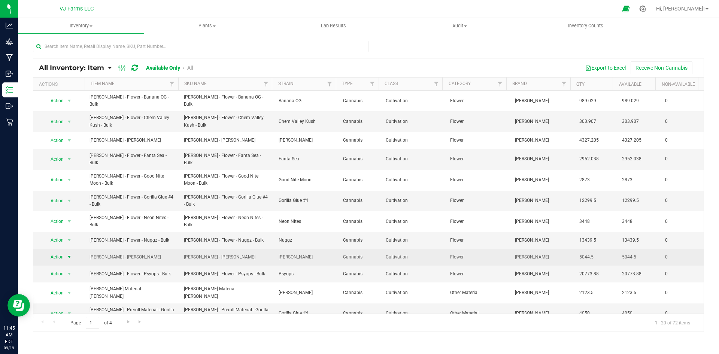
click at [62, 252] on span "Action" at bounding box center [54, 257] width 20 height 10
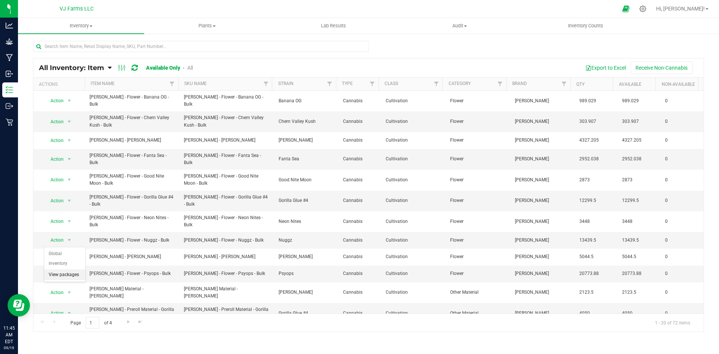
click at [65, 269] on li "View packages" at bounding box center [64, 274] width 41 height 11
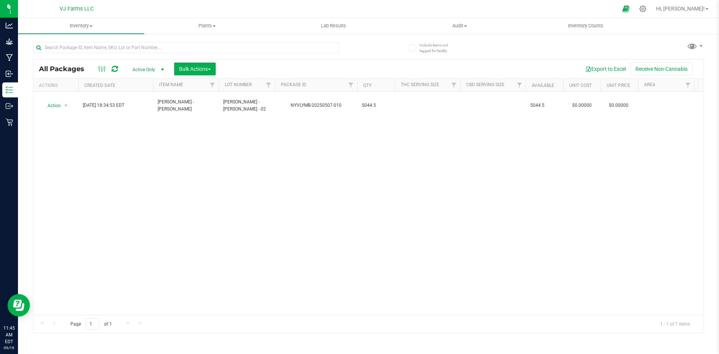
click at [142, 69] on span "Active Only" at bounding box center [146, 69] width 41 height 10
click at [137, 109] on li "All" at bounding box center [146, 114] width 40 height 11
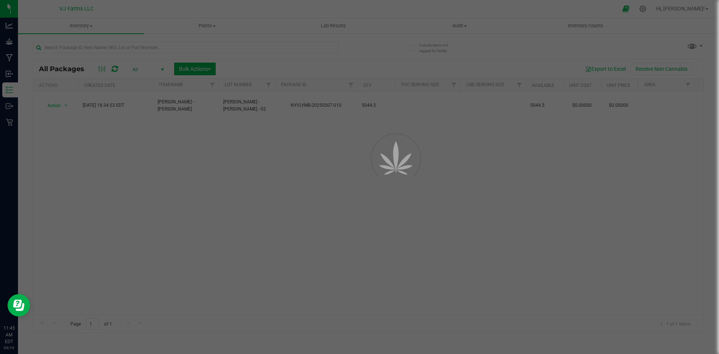
click at [137, 109] on body "Analytics Grow Manufacturing Inbound Inventory Outbound Retail 11:45 AM EDT [DA…" at bounding box center [359, 177] width 719 height 354
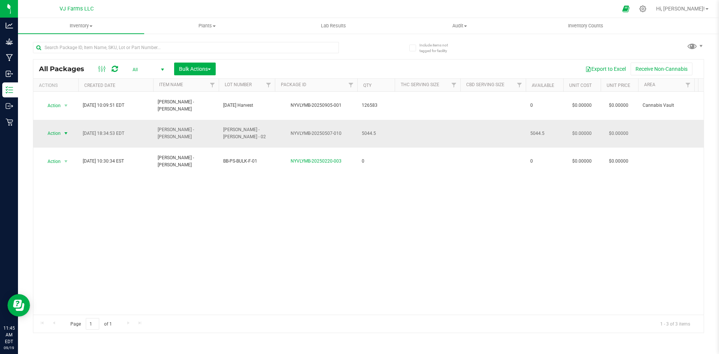
click at [65, 130] on span "select" at bounding box center [66, 133] width 6 height 6
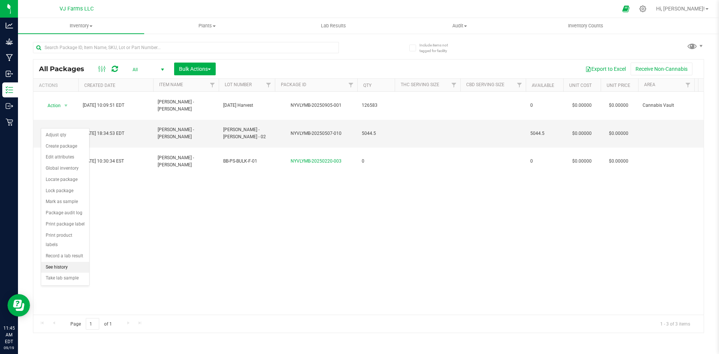
click at [69, 262] on li "See history" at bounding box center [65, 267] width 48 height 11
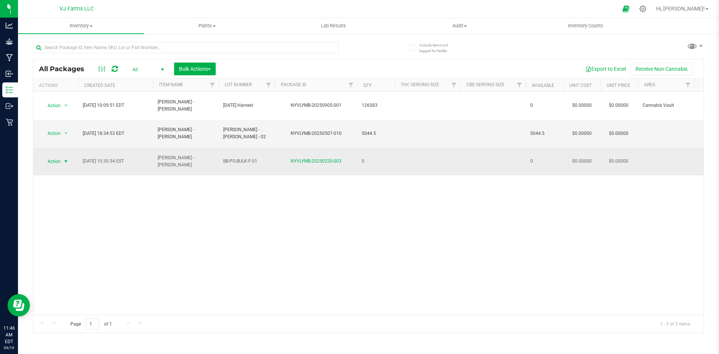
click at [45, 156] on span "Action" at bounding box center [51, 161] width 20 height 10
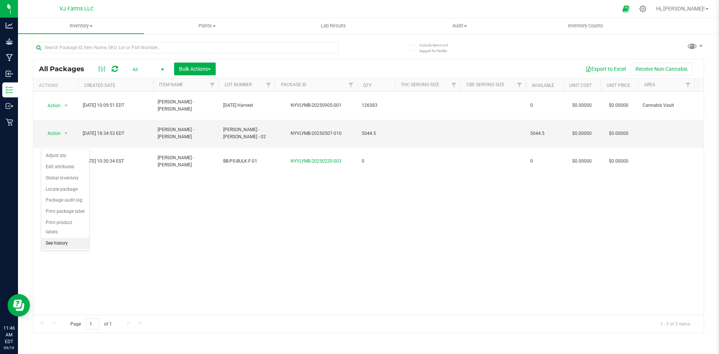
click at [61, 238] on li "See history" at bounding box center [65, 243] width 48 height 11
click at [134, 69] on span "All" at bounding box center [146, 69] width 41 height 10
click at [81, 22] on uib-tab-heading "Inventory All packages All inventory Waste log Create inventory" at bounding box center [81, 26] width 126 height 16
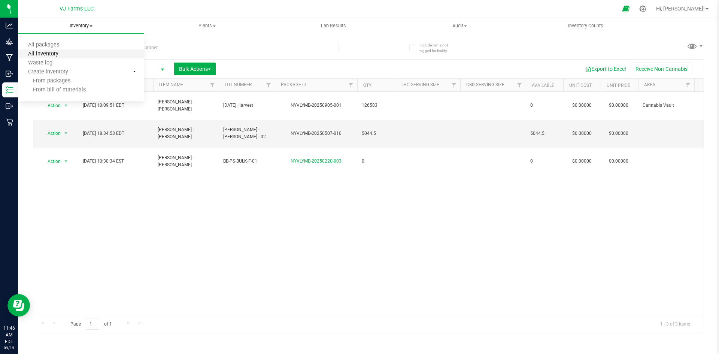
click at [63, 51] on span "All inventory" at bounding box center [43, 54] width 51 height 6
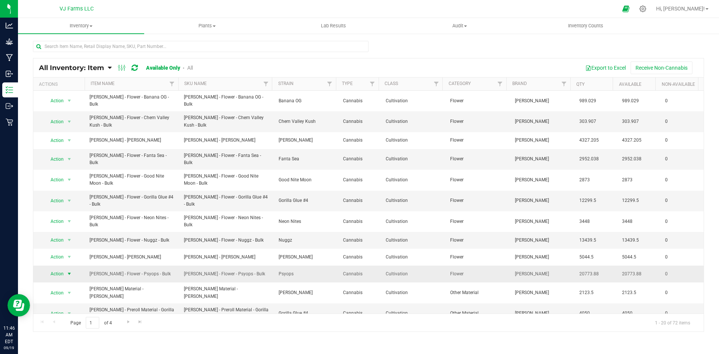
click at [58, 269] on span "Action" at bounding box center [54, 274] width 20 height 10
click at [67, 286] on li "View packages" at bounding box center [64, 291] width 41 height 11
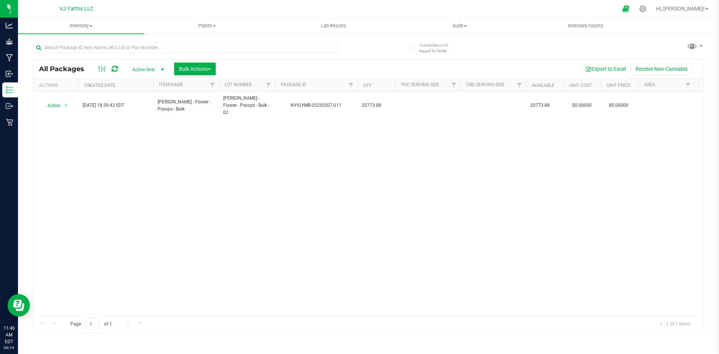
click at [148, 71] on span "Active Only" at bounding box center [146, 69] width 41 height 10
click at [144, 112] on li "All" at bounding box center [146, 114] width 40 height 11
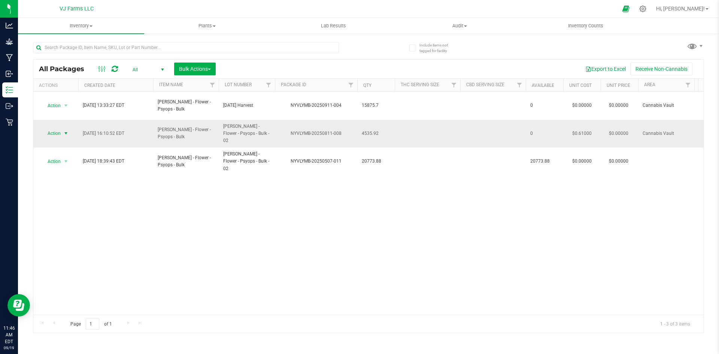
click at [57, 128] on span "Action" at bounding box center [51, 133] width 20 height 10
click at [69, 206] on li "See history" at bounding box center [65, 211] width 48 height 11
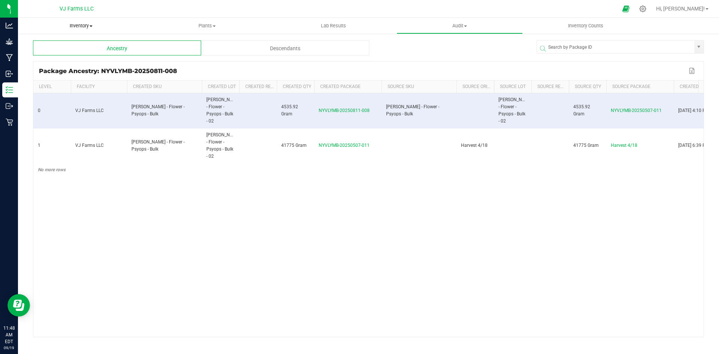
click at [78, 25] on span "Inventory" at bounding box center [81, 25] width 126 height 7
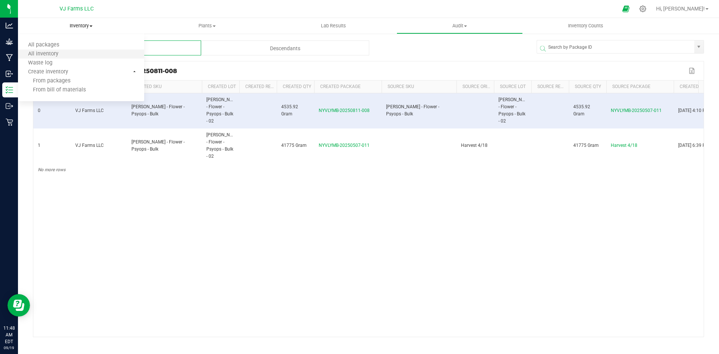
click at [52, 50] on li "All inventory" at bounding box center [81, 54] width 126 height 9
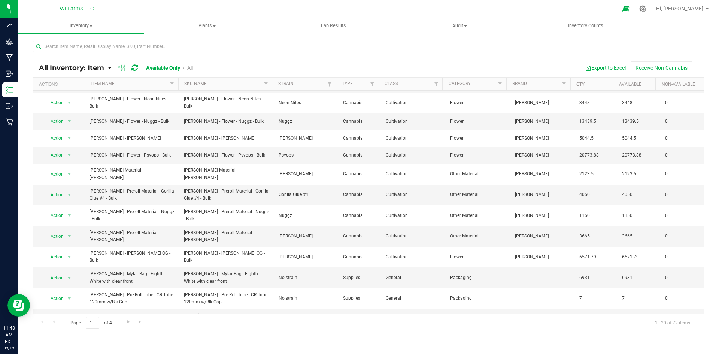
scroll to position [121, 0]
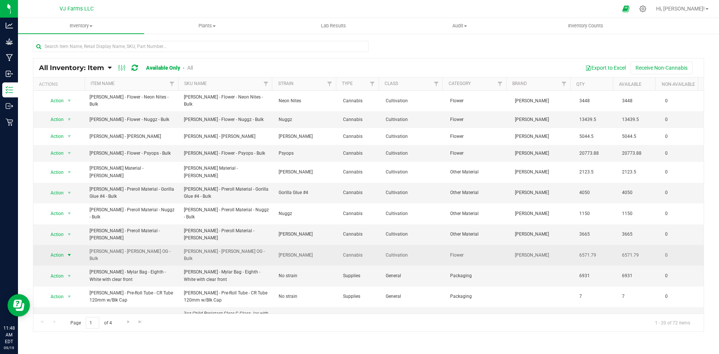
click at [67, 252] on span "select" at bounding box center [69, 255] width 6 height 6
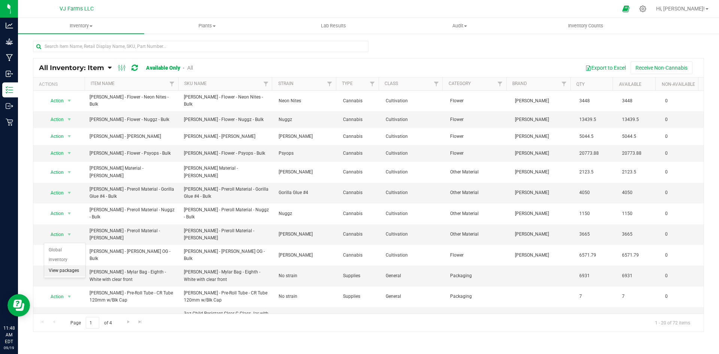
click at [70, 265] on li "View packages" at bounding box center [64, 270] width 41 height 11
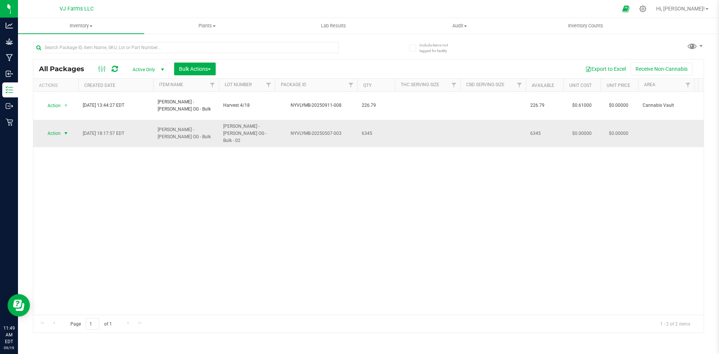
click at [57, 128] on span "Action" at bounding box center [51, 133] width 20 height 10
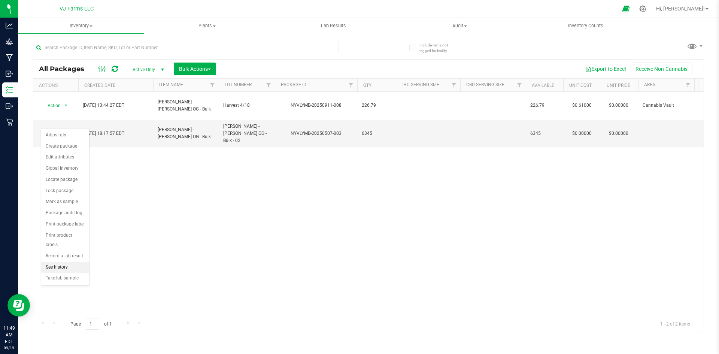
click at [70, 262] on li "See history" at bounding box center [65, 267] width 48 height 11
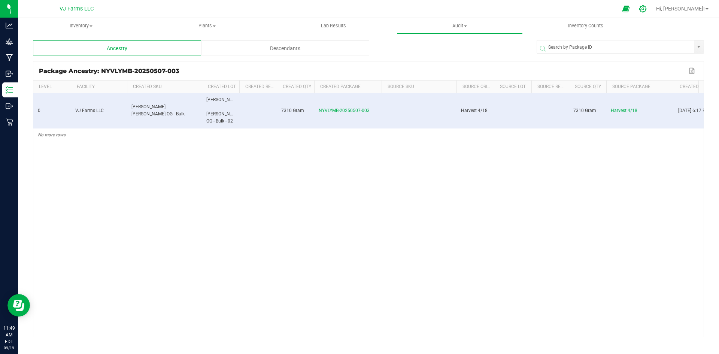
click at [647, 8] on icon at bounding box center [643, 9] width 8 height 8
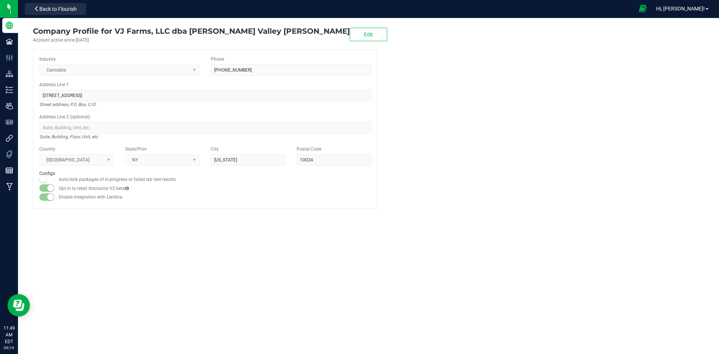
click at [653, 11] on span at bounding box center [643, 9] width 19 height 16
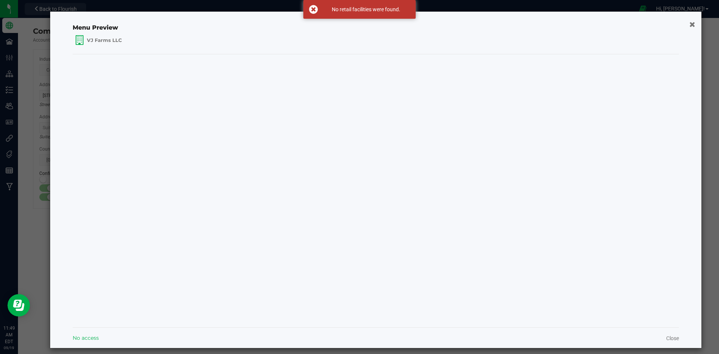
click at [687, 18] on div "Menu Preview VJ Farms LLC No access Close" at bounding box center [376, 180] width 652 height 336
click at [689, 24] on icon "button" at bounding box center [692, 24] width 6 height 8
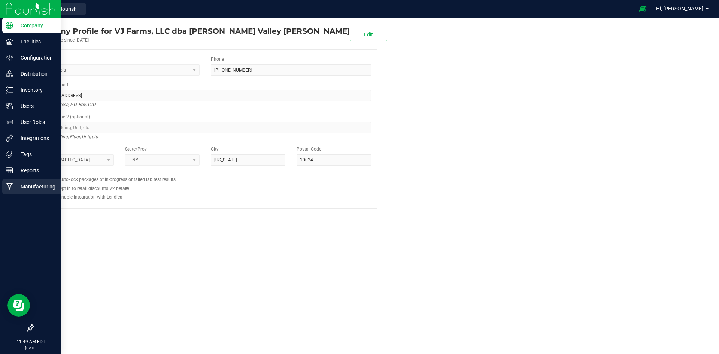
click at [28, 188] on p "Manufacturing" at bounding box center [35, 186] width 45 height 9
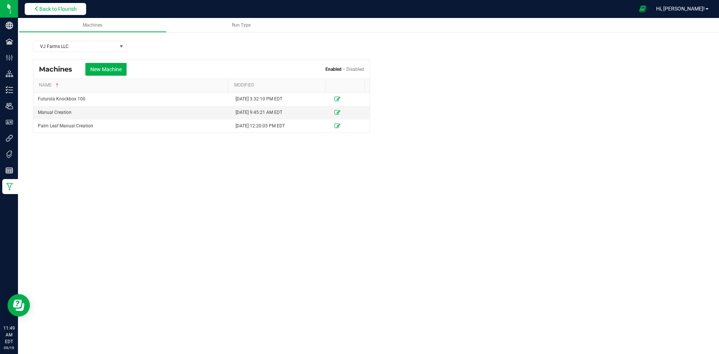
click at [48, 14] on button "Back to Flourish" at bounding box center [55, 9] width 61 height 12
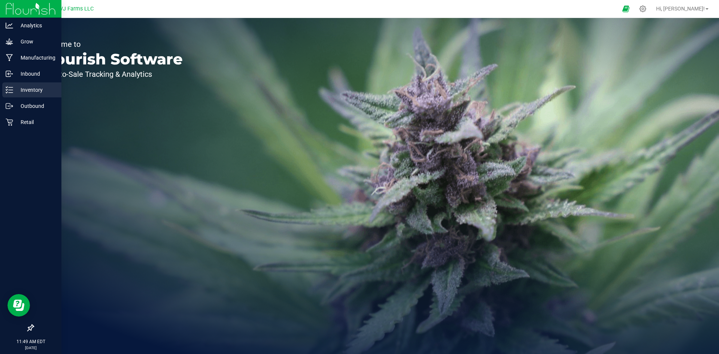
click at [18, 92] on p "Inventory" at bounding box center [35, 89] width 45 height 9
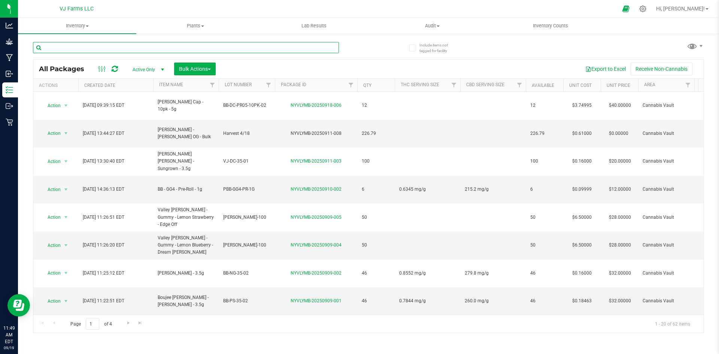
click at [109, 48] on input "text" at bounding box center [186, 47] width 306 height 11
click at [91, 30] on uib-tab-heading "Inventory All packages All inventory Waste log Create inventory" at bounding box center [77, 26] width 118 height 16
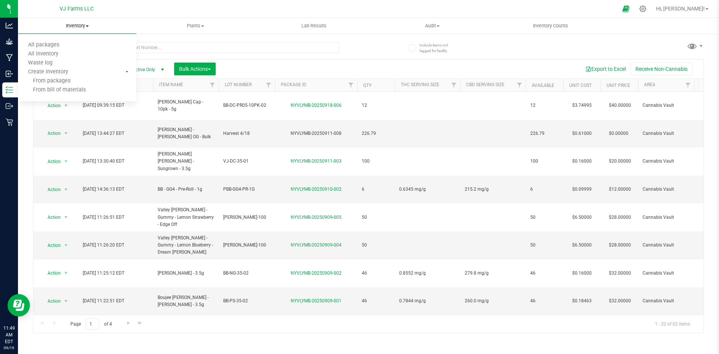
click at [88, 28] on span "Inventory" at bounding box center [77, 25] width 118 height 7
drag, startPoint x: 88, startPoint y: 28, endPoint x: 85, endPoint y: 17, distance: 11.8
click at [85, 17] on nav "VJ Farms LLC Hi, [PERSON_NAME]!" at bounding box center [368, 9] width 701 height 18
click at [78, 23] on span "Inventory" at bounding box center [77, 25] width 118 height 7
click at [60, 51] on span "All inventory" at bounding box center [43, 54] width 51 height 6
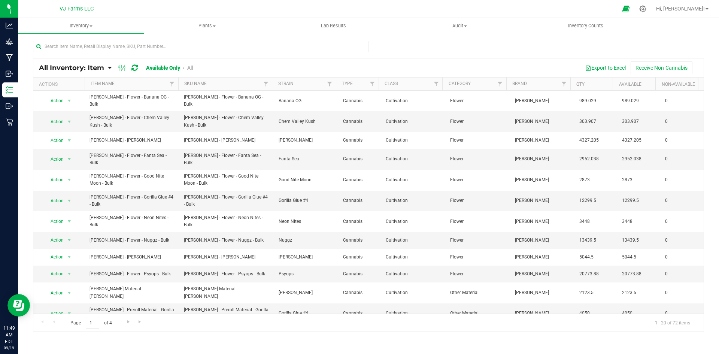
click at [705, 106] on div "All Inventory: Item Item Summary Item (default) Item by Strain Item by Location" at bounding box center [368, 150] width 701 height 234
click at [86, 33] on uib-tab-heading "Inventory All packages All inventory Waste log Create inventory" at bounding box center [81, 26] width 126 height 16
click at [64, 55] on span "All inventory" at bounding box center [43, 54] width 51 height 6
click at [187, 71] on div "Available Only All" at bounding box center [169, 68] width 47 height 6
click at [189, 69] on link "All" at bounding box center [190, 68] width 6 height 6
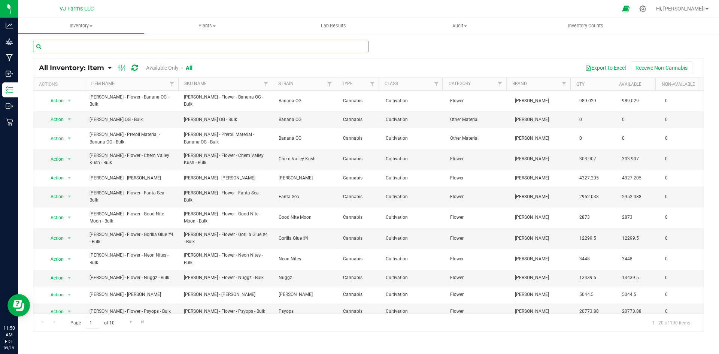
click at [136, 43] on input "text" at bounding box center [201, 46] width 336 height 11
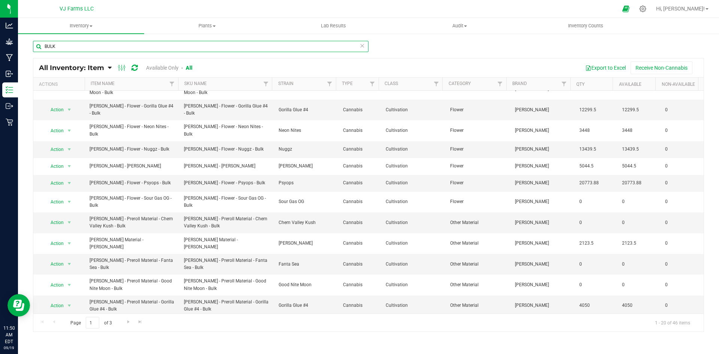
scroll to position [153, 0]
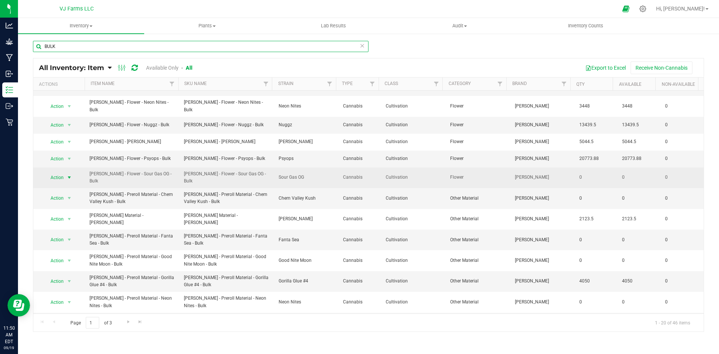
type input "BULK"
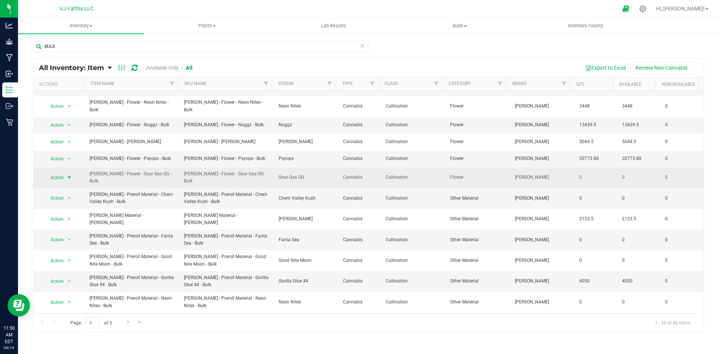
click at [65, 172] on span "select" at bounding box center [69, 177] width 9 height 10
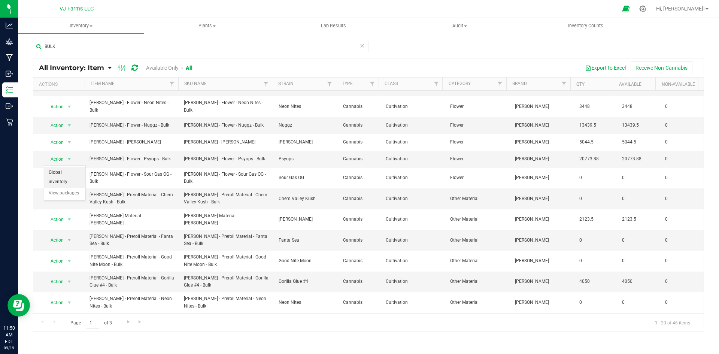
click at [68, 177] on li "Global inventory" at bounding box center [64, 177] width 41 height 21
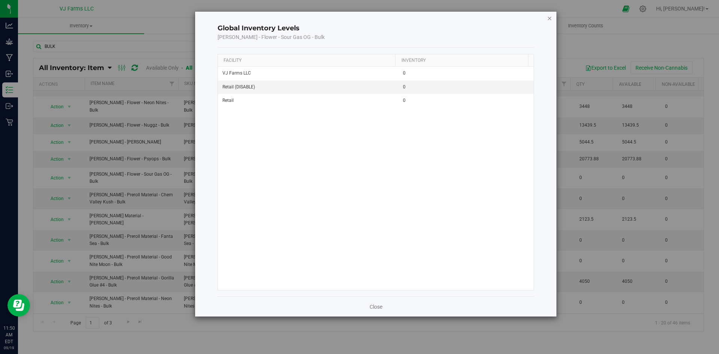
click at [548, 19] on icon "button" at bounding box center [549, 17] width 5 height 9
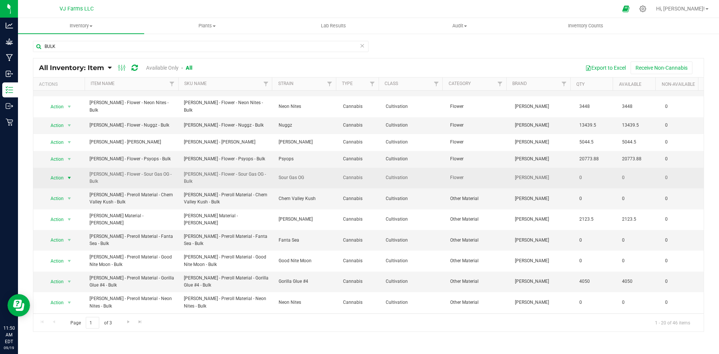
click at [57, 173] on span "Action" at bounding box center [54, 178] width 20 height 10
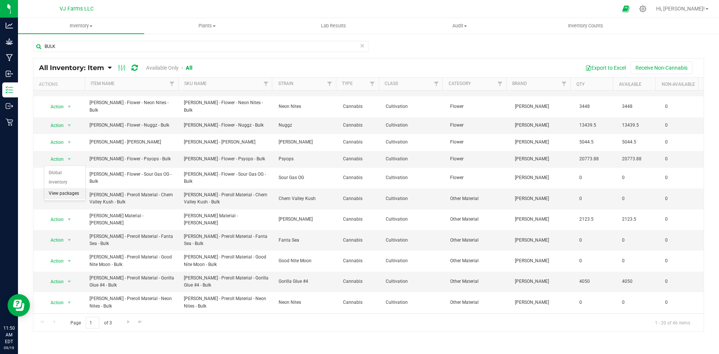
click at [64, 188] on li "View packages" at bounding box center [64, 193] width 41 height 11
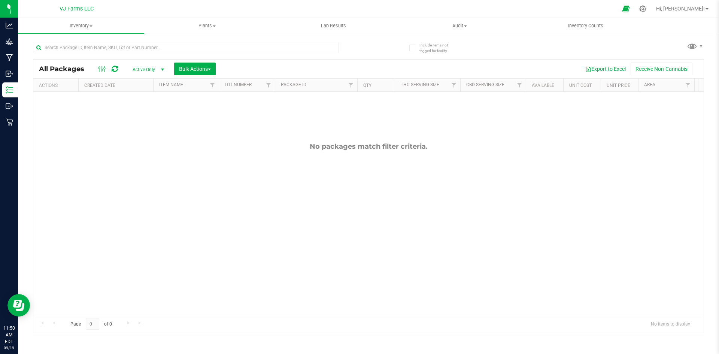
click at [146, 66] on span "Active Only" at bounding box center [146, 69] width 41 height 10
click at [143, 113] on li "All" at bounding box center [146, 114] width 40 height 11
click at [140, 69] on span "All" at bounding box center [146, 69] width 41 height 10
click at [79, 67] on span "All Packages" at bounding box center [65, 69] width 53 height 8
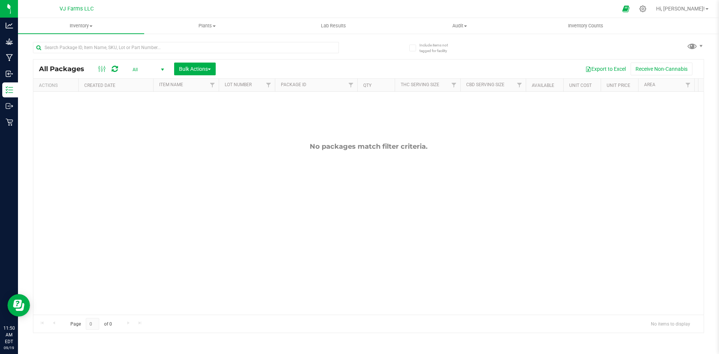
click at [136, 64] on span "All" at bounding box center [146, 69] width 41 height 10
click at [153, 105] on li "Locked" at bounding box center [146, 104] width 40 height 11
click at [148, 69] on span "Locked" at bounding box center [146, 69] width 41 height 10
click at [150, 90] on li "Lab Samples" at bounding box center [146, 92] width 40 height 11
click at [151, 70] on span "All" at bounding box center [146, 69] width 41 height 10
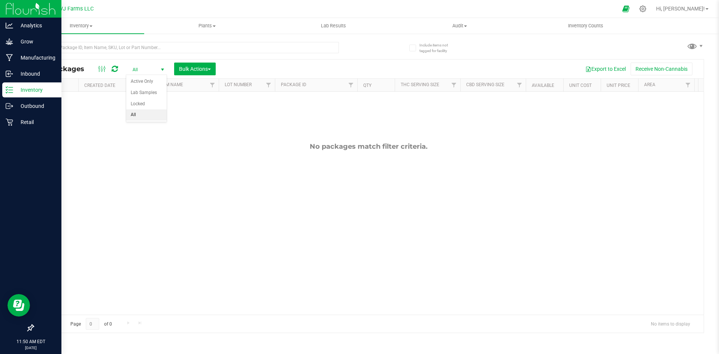
click at [22, 88] on p "Inventory" at bounding box center [35, 89] width 45 height 9
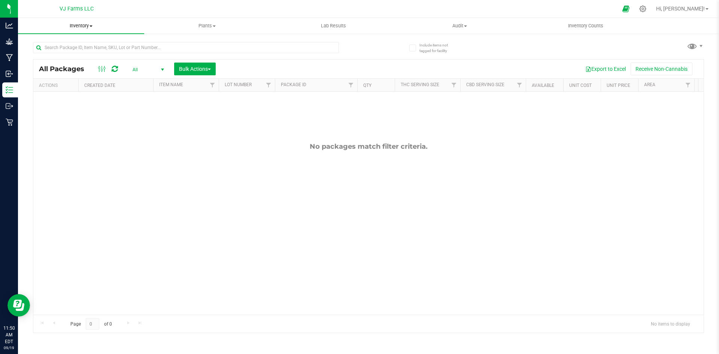
click at [93, 21] on uib-tab-heading "Inventory All packages All inventory Waste log Create inventory" at bounding box center [81, 26] width 126 height 16
click at [74, 56] on li "All inventory" at bounding box center [81, 54] width 126 height 9
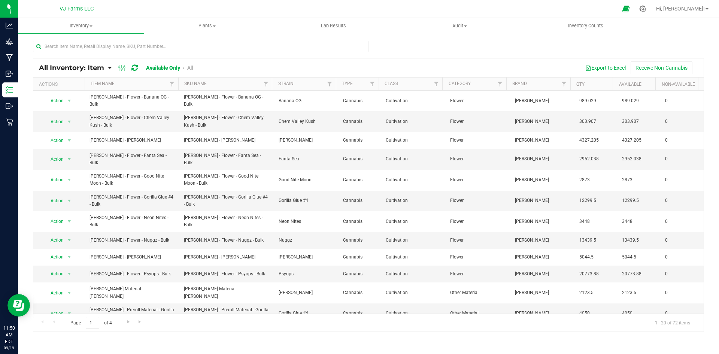
click at [187, 66] on link "All" at bounding box center [190, 68] width 6 height 6
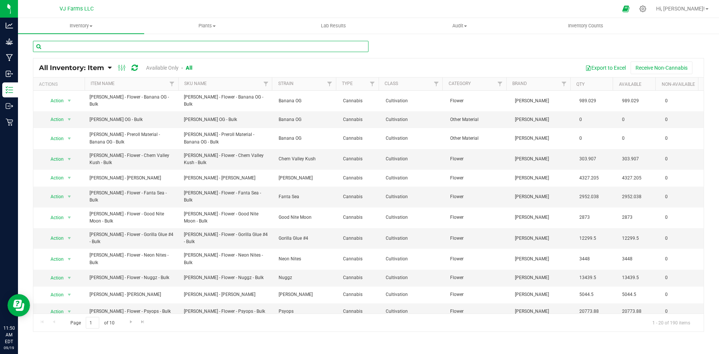
click at [171, 48] on input "text" at bounding box center [201, 46] width 336 height 11
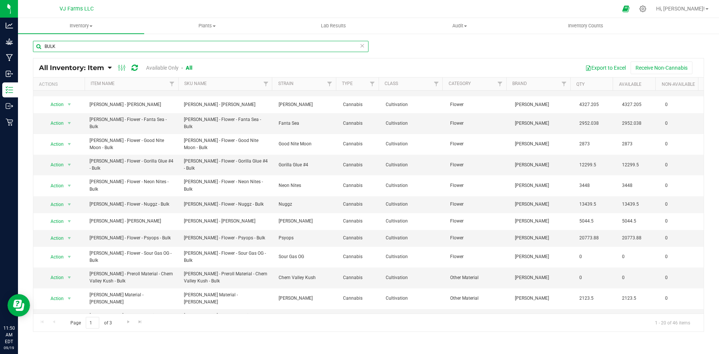
scroll to position [72, 0]
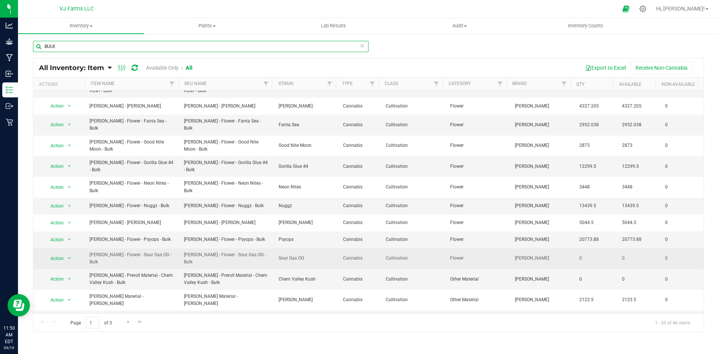
type input "BULK"
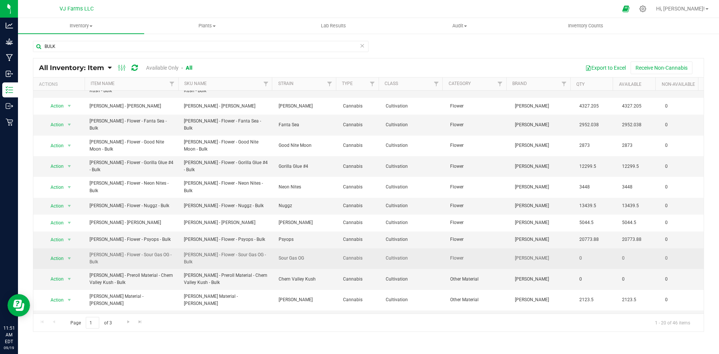
click at [328, 255] on span "Sour Gas OG" at bounding box center [306, 258] width 55 height 7
drag, startPoint x: 69, startPoint y: 244, endPoint x: 84, endPoint y: 243, distance: 14.7
click at [84, 248] on td "Action Action Global inventory View packages" at bounding box center [59, 258] width 52 height 21
click at [62, 253] on span "Action" at bounding box center [54, 258] width 20 height 10
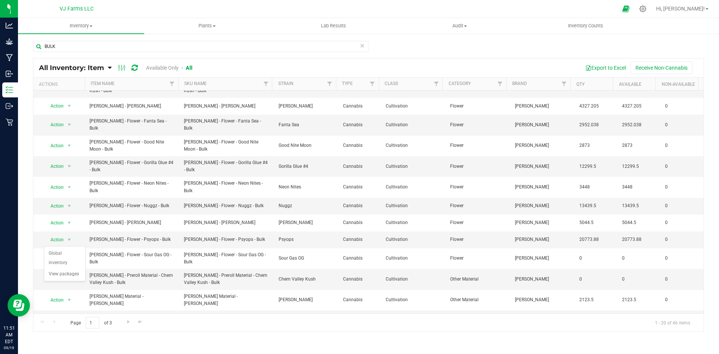
click at [194, 324] on div "Page 1 of 3 1 - 20 of 46 items" at bounding box center [368, 323] width 670 height 18
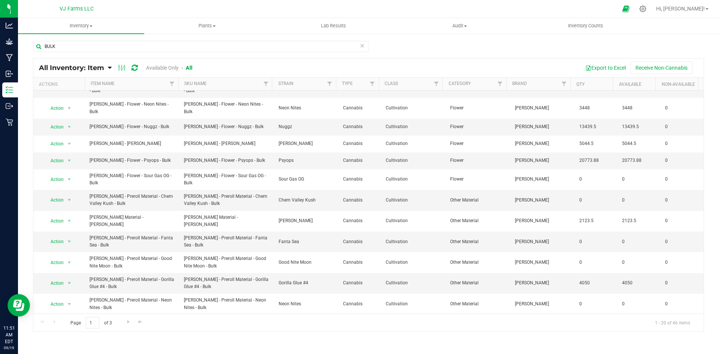
scroll to position [153, 0]
click at [124, 320] on link "Go to the next page" at bounding box center [128, 322] width 11 height 10
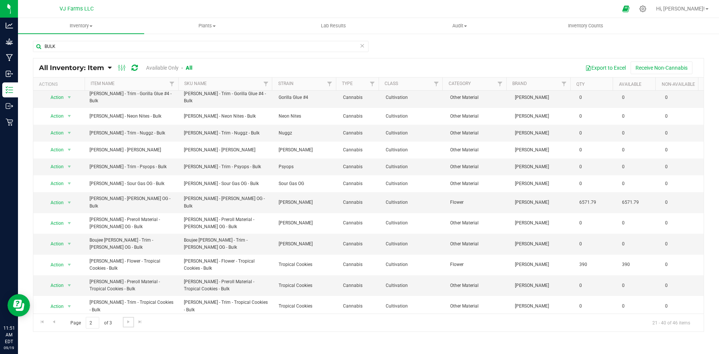
scroll to position [145, 0]
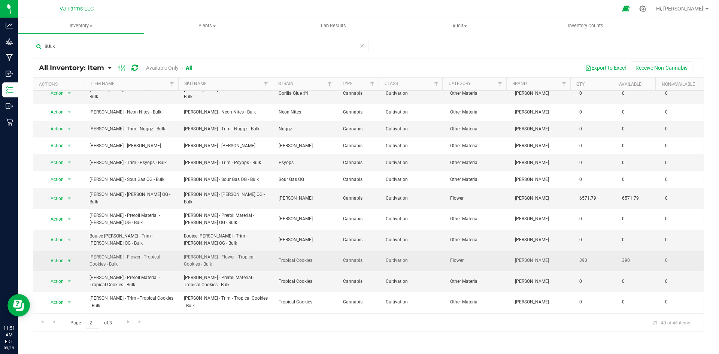
click at [58, 255] on span "Action" at bounding box center [54, 260] width 20 height 10
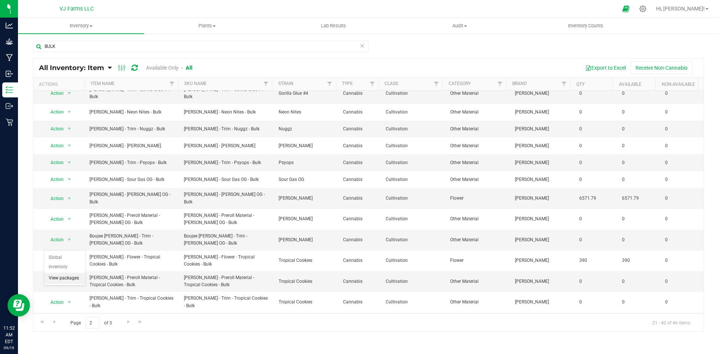
click at [63, 273] on li "View packages" at bounding box center [64, 278] width 41 height 11
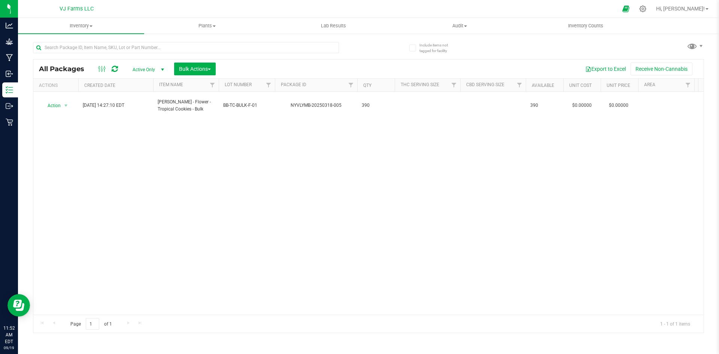
click at [141, 74] on span "Active Only" at bounding box center [146, 69] width 41 height 10
click at [136, 113] on li "All" at bounding box center [146, 114] width 40 height 11
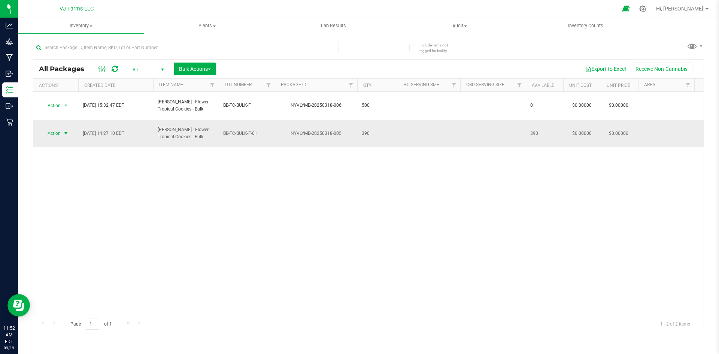
click at [58, 128] on span "Action" at bounding box center [51, 133] width 20 height 10
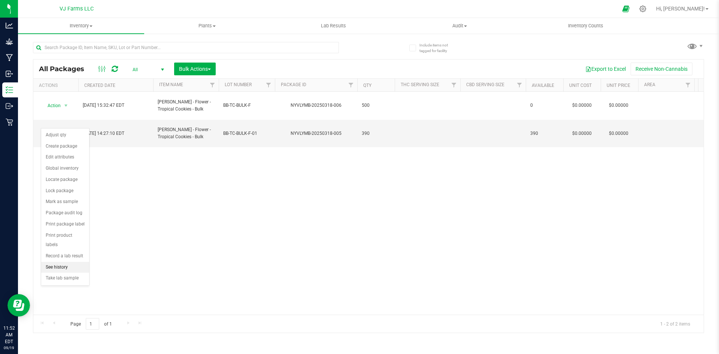
click at [65, 262] on li "See history" at bounding box center [65, 267] width 48 height 11
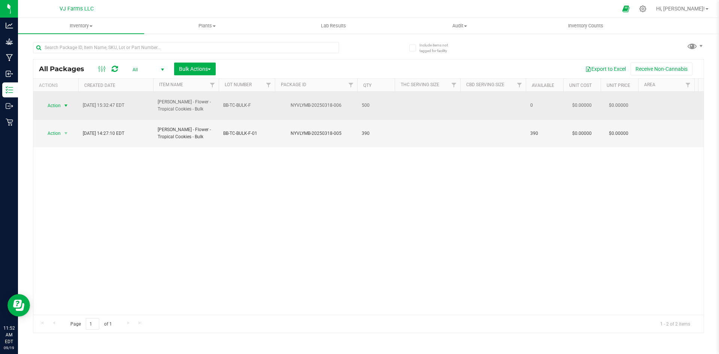
click at [60, 100] on span "Action" at bounding box center [51, 105] width 20 height 10
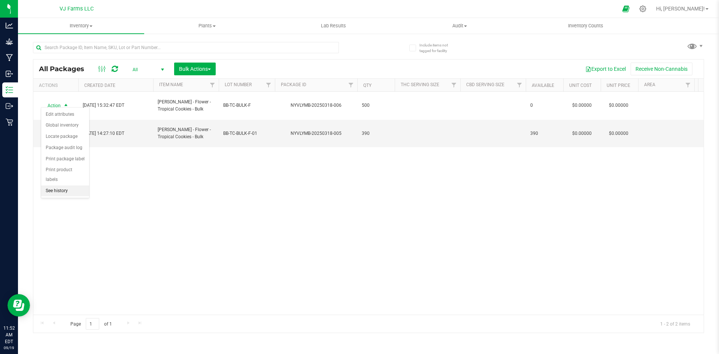
click at [73, 185] on li "See history" at bounding box center [65, 190] width 48 height 11
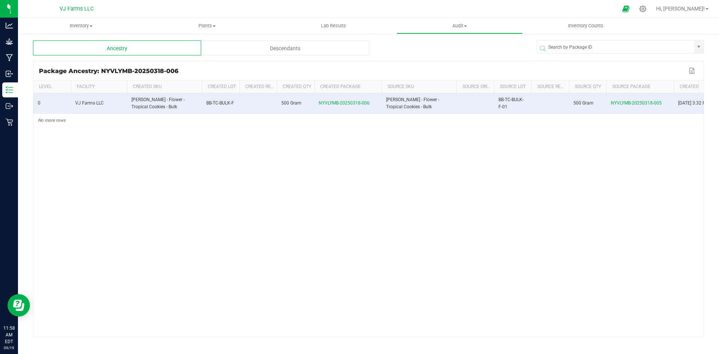
click at [535, 157] on div "0 VJ Farms LLC [PERSON_NAME] - Flower - Tropical Cookies - Bulk BB-TC-BULK-F 50…" at bounding box center [368, 214] width 670 height 243
click at [227, 304] on div "0 VJ Farms LLC [PERSON_NAME] - Flower - Tropical Cookies - Bulk BB-TC-BULK-F 50…" at bounding box center [368, 214] width 670 height 243
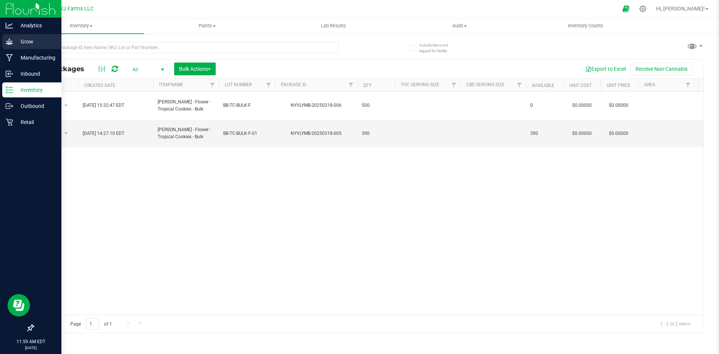
click at [14, 40] on p "Grow" at bounding box center [35, 41] width 45 height 9
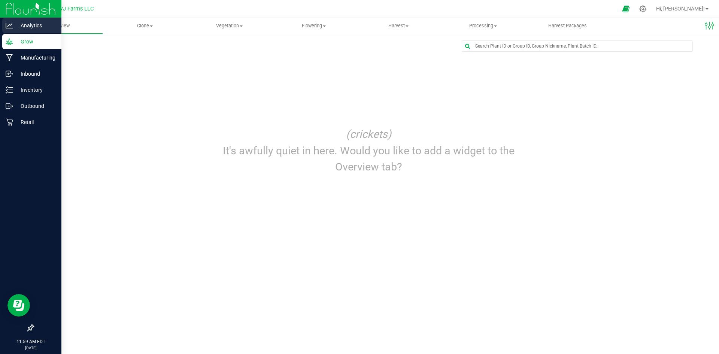
click at [12, 19] on div "Analytics" at bounding box center [31, 25] width 59 height 15
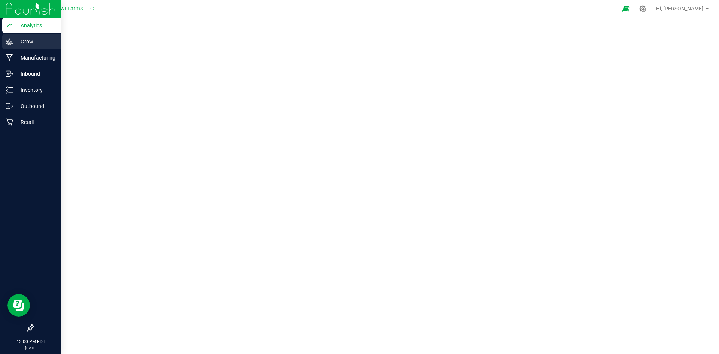
click at [19, 40] on p "Grow" at bounding box center [35, 41] width 45 height 9
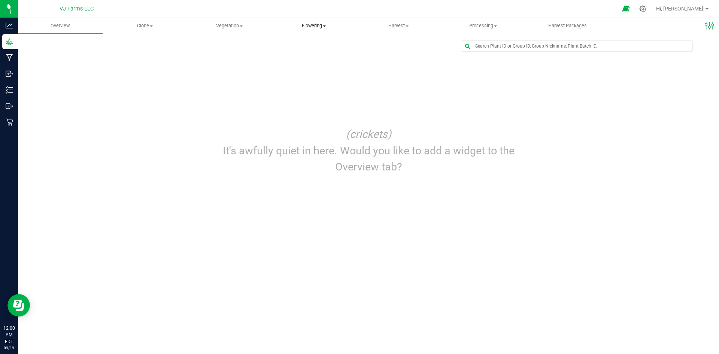
click at [313, 26] on span "Flowering" at bounding box center [314, 25] width 84 height 7
click at [326, 28] on span "Flowering" at bounding box center [314, 25] width 85 height 7
click at [314, 22] on uib-tab-heading "Flowering Create harvest Flowering groups Flowering plants Apply to plants" at bounding box center [314, 26] width 85 height 16
click at [401, 27] on span "Harvest" at bounding box center [399, 25] width 84 height 7
click at [368, 45] on span "Harvests" at bounding box center [377, 45] width 42 height 6
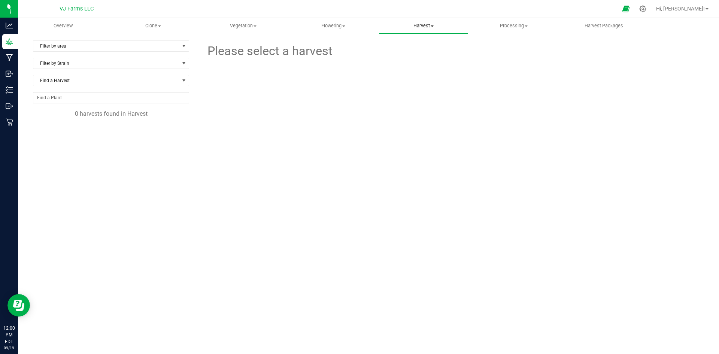
click at [432, 27] on span "Harvest" at bounding box center [424, 25] width 90 height 7
click at [408, 53] on span "Harvested plants" at bounding box center [409, 54] width 61 height 6
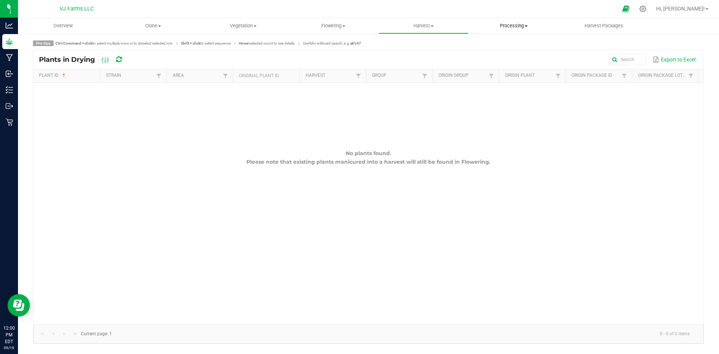
click at [512, 24] on span "Processing" at bounding box center [514, 25] width 90 height 7
click at [504, 50] on li "Processing harvests" at bounding box center [514, 54] width 90 height 9
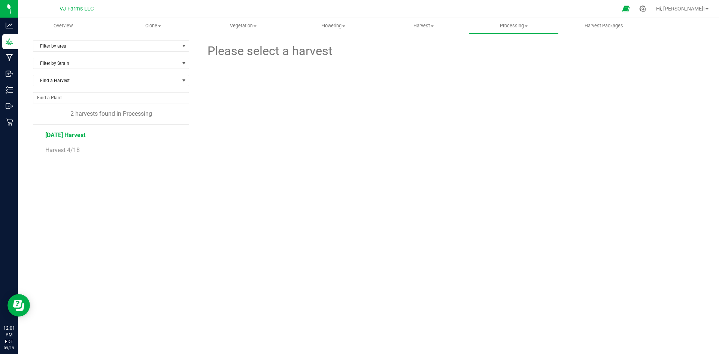
click at [71, 132] on span "[DATE] Harvest" at bounding box center [65, 134] width 40 height 7
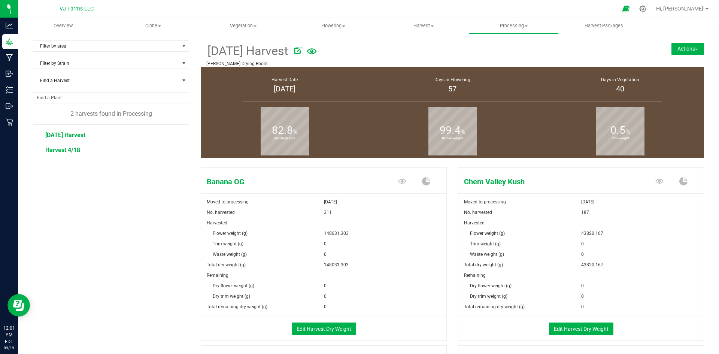
click at [57, 150] on span "Harvest 4/18" at bounding box center [62, 149] width 35 height 7
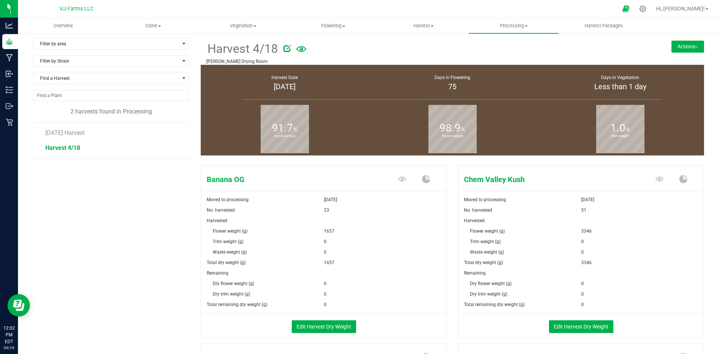
scroll to position [1, 0]
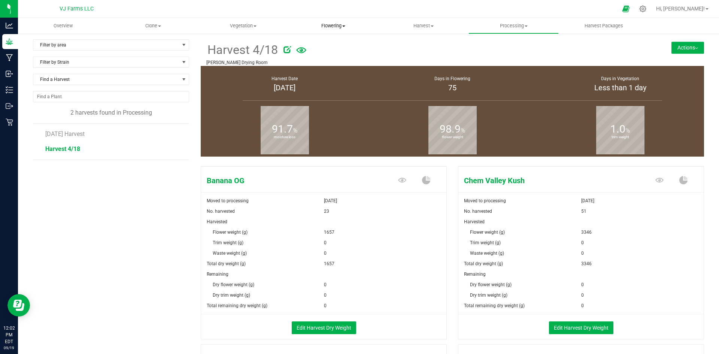
click at [347, 25] on span "Flowering" at bounding box center [334, 25] width 90 height 7
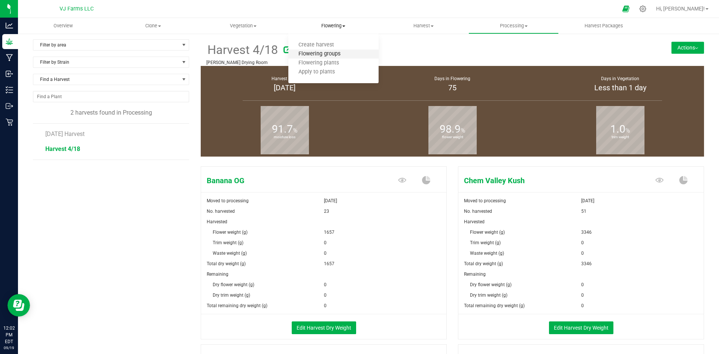
click at [333, 57] on span "Flowering groups" at bounding box center [319, 54] width 62 height 6
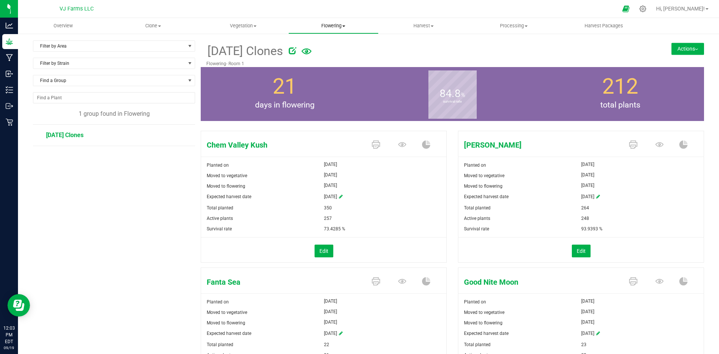
click at [340, 28] on span "Flowering" at bounding box center [334, 25] width 90 height 7
